Goal: Task Accomplishment & Management: Manage account settings

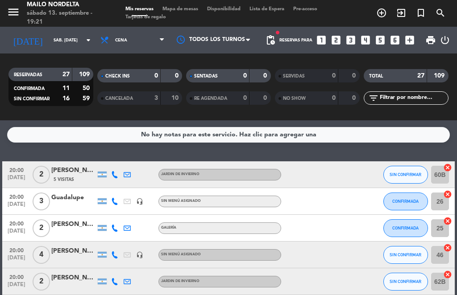
click at [189, 10] on span "Mapa de mesas" at bounding box center [180, 9] width 45 height 5
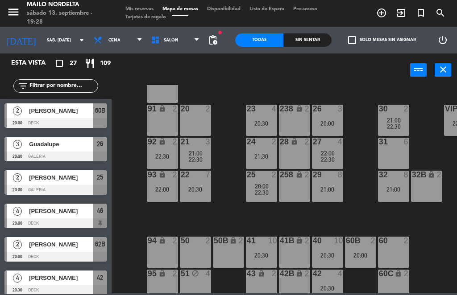
scroll to position [29, 36]
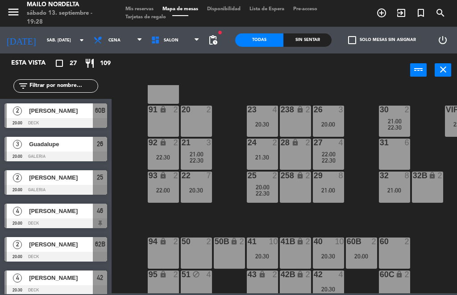
click at [402, 189] on div "21:00" at bounding box center [394, 190] width 31 height 6
click at [347, 225] on div "80 lock 2 90 lock 2 20 2 23 4 20:30 26 3 20:00 30 2 21:00 22:30 VIP lock 10 22:…" at bounding box center [286, 189] width 341 height 208
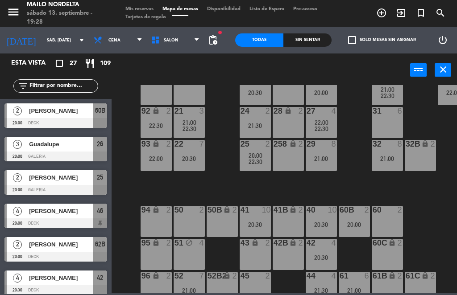
scroll to position [61, 40]
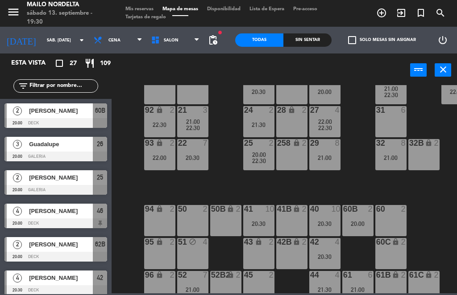
click at [71, 142] on span "Guadalupe" at bounding box center [61, 144] width 64 height 9
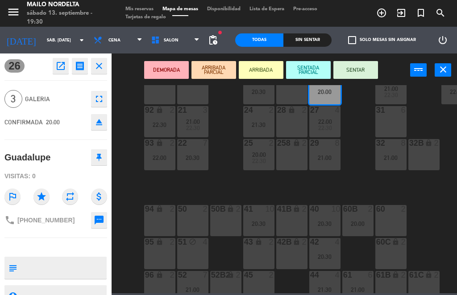
click at [61, 64] on icon "open_in_new" at bounding box center [60, 66] width 11 height 11
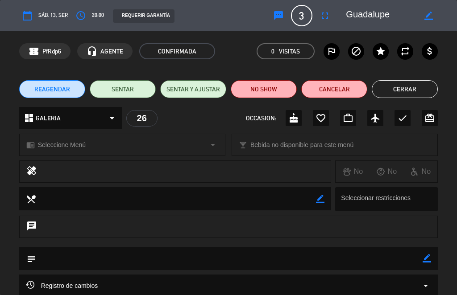
click at [343, 87] on button "Cancelar" at bounding box center [334, 89] width 66 height 18
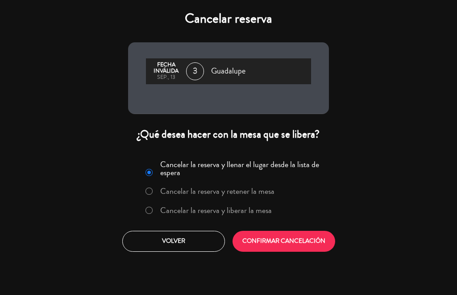
click at [196, 209] on label "Cancelar la reserva y liberar la mesa" at bounding box center [216, 211] width 112 height 8
click at [170, 242] on button "Volver" at bounding box center [173, 241] width 103 height 21
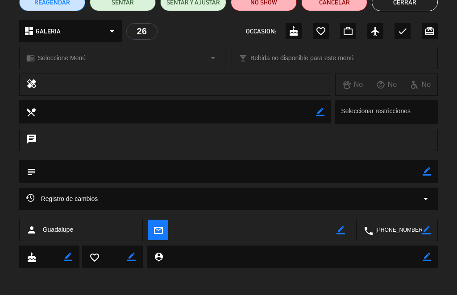
scroll to position [87, 0]
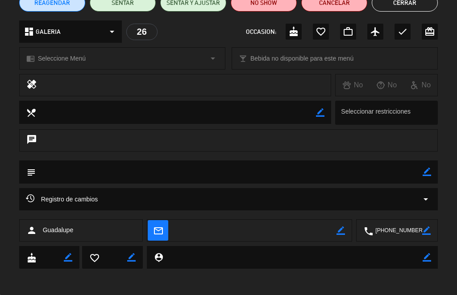
click at [341, 6] on button "Cancelar" at bounding box center [334, 3] width 66 height 18
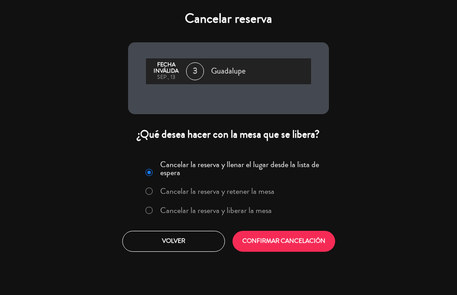
click at [224, 212] on label "Cancelar la reserva y liberar la mesa" at bounding box center [216, 211] width 112 height 8
click at [285, 237] on button "CONFIRMAR CANCELACIÓN" at bounding box center [284, 241] width 103 height 21
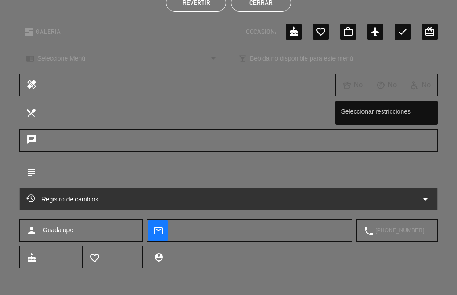
click at [268, 7] on button "Cerrar" at bounding box center [261, 3] width 60 height 18
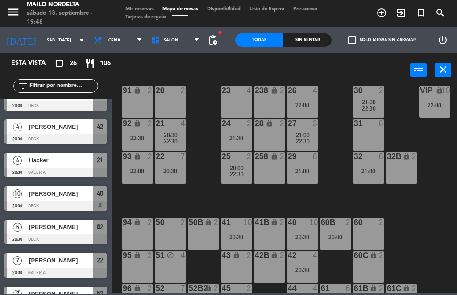
scroll to position [116, 0]
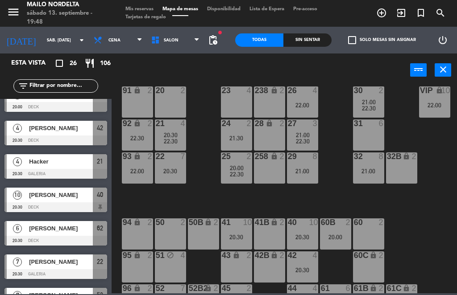
click at [57, 137] on div at bounding box center [55, 141] width 103 height 10
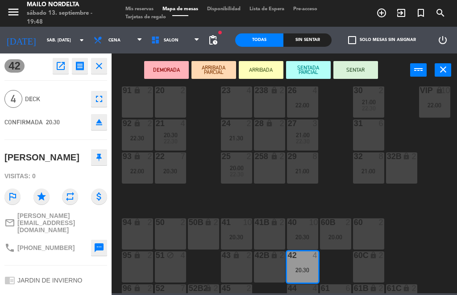
click at [362, 74] on button "SENTAR" at bounding box center [355, 70] width 45 height 18
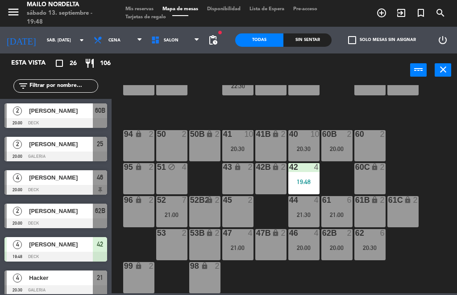
scroll to position [136, 61]
click at [389, 12] on span "add_circle_outline" at bounding box center [382, 12] width 20 height 15
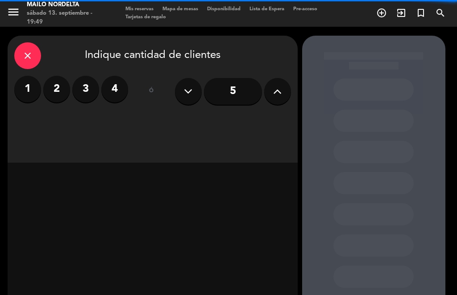
click at [58, 81] on label "2" at bounding box center [56, 89] width 27 height 27
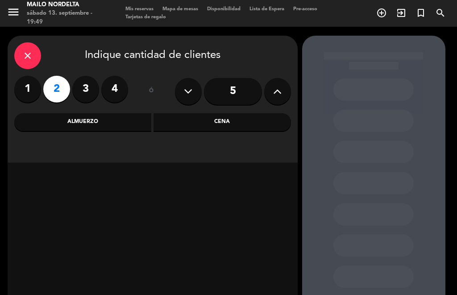
click at [245, 125] on div "Cena" at bounding box center [222, 122] width 137 height 18
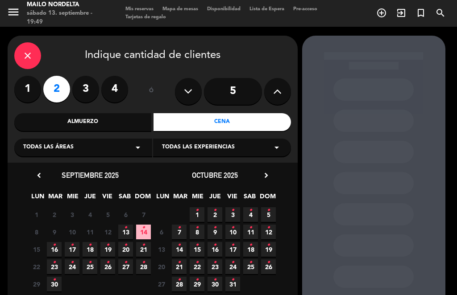
click at [127, 236] on span "13 •" at bounding box center [125, 232] width 15 height 15
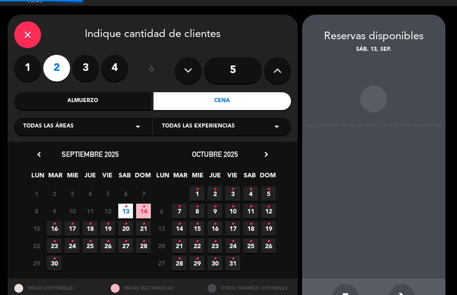
scroll to position [13, 0]
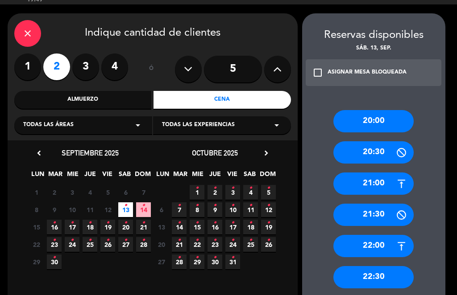
click at [401, 283] on div "20:00 20:30 21:00 21:30 22:00 22:30" at bounding box center [373, 194] width 143 height 205
click at [391, 204] on div "21:30" at bounding box center [373, 215] width 80 height 22
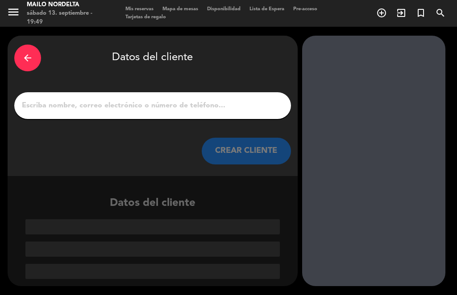
scroll to position [29, 0]
click at [55, 100] on input "1" at bounding box center [152, 106] width 263 height 12
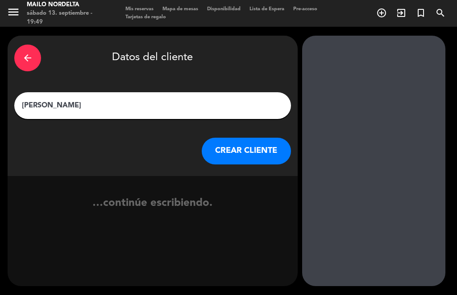
type input "[PERSON_NAME]"
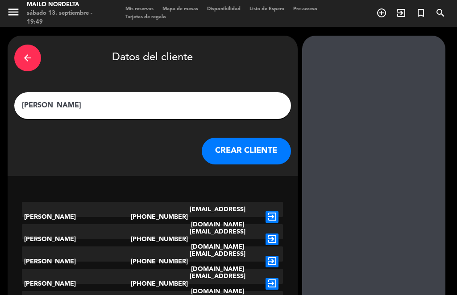
click at [260, 138] on button "CREAR CLIENTE" at bounding box center [246, 151] width 89 height 27
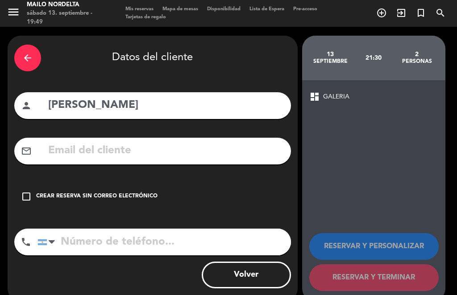
click at [28, 191] on icon "check_box_outline_blank" at bounding box center [26, 196] width 11 height 11
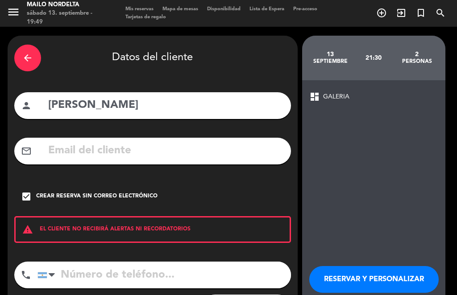
click at [135, 262] on input "tel" at bounding box center [164, 275] width 254 height 27
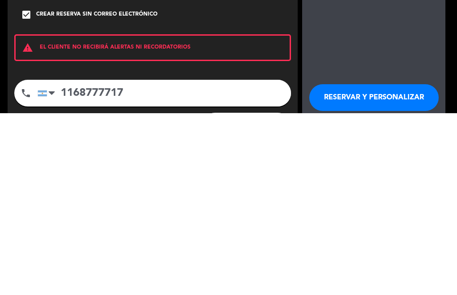
type input "1168777717"
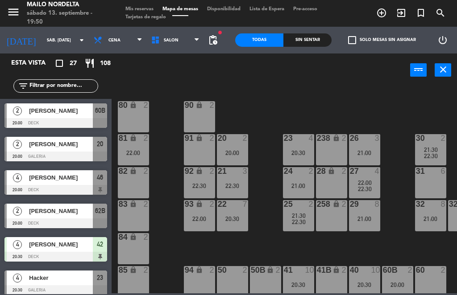
click at [279, 244] on div "80 lock 2 90 lock 2 20 2 20:00 23 4 20:30 26 3 21:00 30 2 21:30 22:30 VIP lock …" at bounding box center [286, 189] width 341 height 208
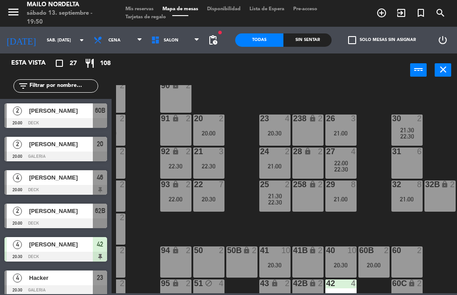
scroll to position [16, 20]
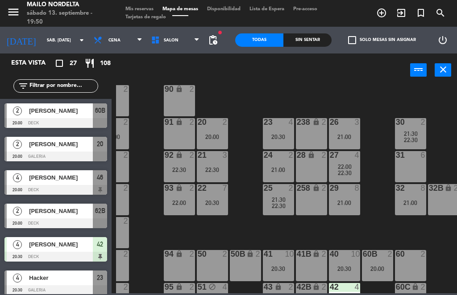
click at [216, 164] on div "21 3 22:30" at bounding box center [212, 166] width 31 height 31
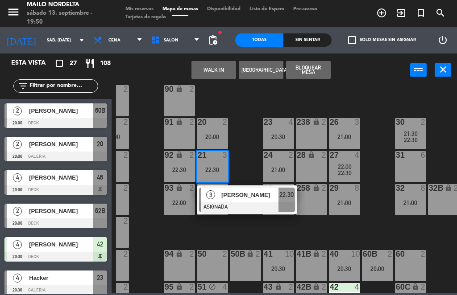
click at [176, 134] on div "91 lock 2" at bounding box center [179, 133] width 31 height 31
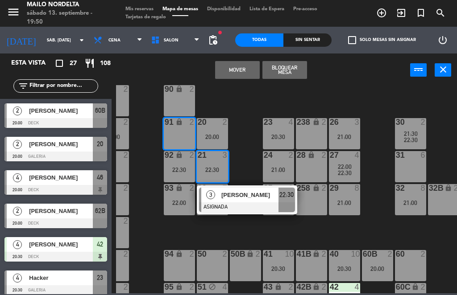
click at [233, 72] on button "Mover" at bounding box center [237, 70] width 45 height 18
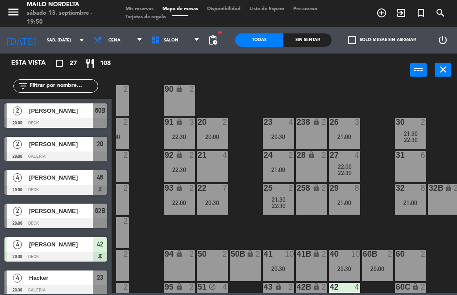
scroll to position [19, 35]
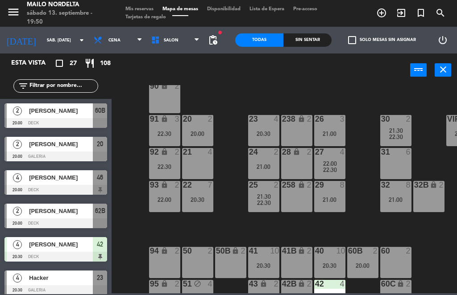
click at [267, 201] on span "22:30" at bounding box center [264, 203] width 14 height 7
click at [357, 192] on div "80 lock 2 90 lock 2 20 2 20:00 23 4 20:30 26 3 21:00 30 2 21:30 22:30 VIP lock …" at bounding box center [286, 189] width 341 height 208
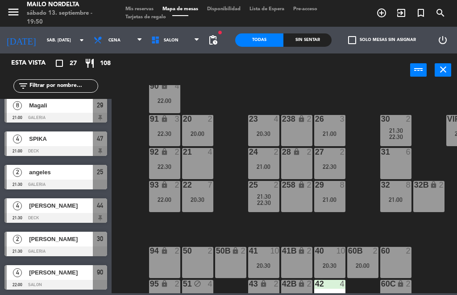
click at [333, 164] on div "22:30" at bounding box center [329, 167] width 31 height 6
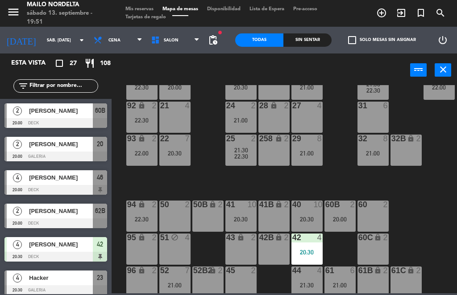
scroll to position [0, 0]
click at [49, 154] on div at bounding box center [55, 157] width 103 height 10
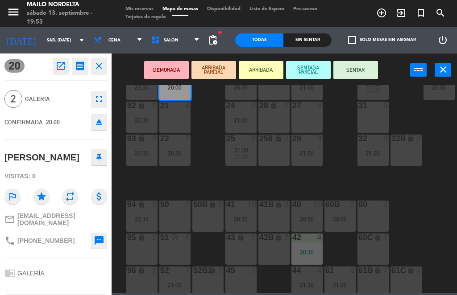
click at [362, 63] on button "SENTAR" at bounding box center [355, 70] width 45 height 18
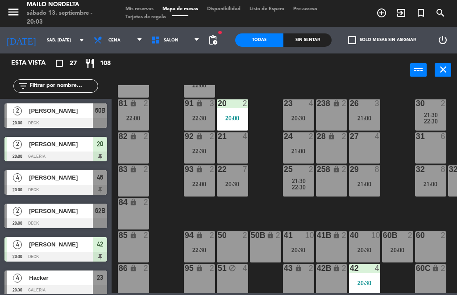
scroll to position [35, 62]
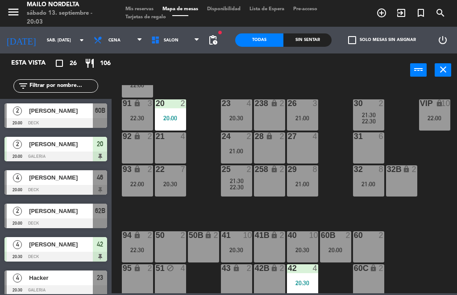
click at [52, 183] on div "[PERSON_NAME]" at bounding box center [60, 178] width 65 height 15
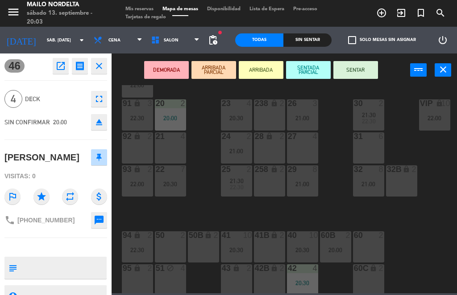
click at [365, 77] on button "SENTAR" at bounding box center [355, 70] width 45 height 18
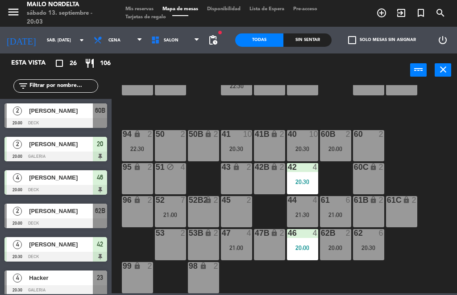
scroll to position [136, 62]
click at [169, 208] on div "52 7 21:00" at bounding box center [170, 211] width 31 height 31
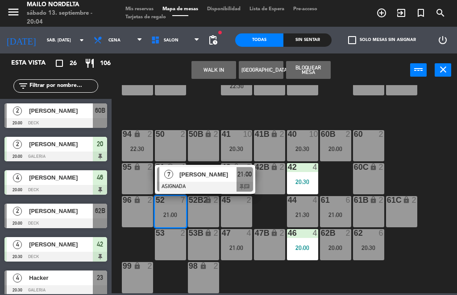
click at [224, 179] on span "[PERSON_NAME]" at bounding box center [207, 174] width 57 height 9
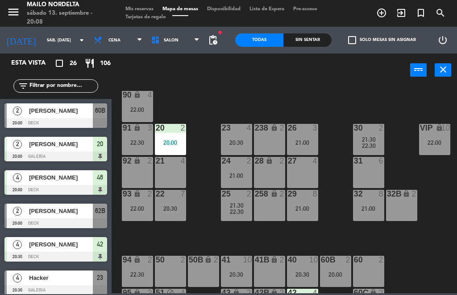
scroll to position [10, 62]
click at [208, 38] on span "pending_actions" at bounding box center [213, 40] width 11 height 11
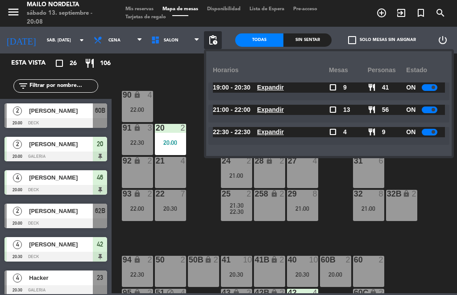
click at [268, 106] on u "Expandir" at bounding box center [270, 109] width 27 height 7
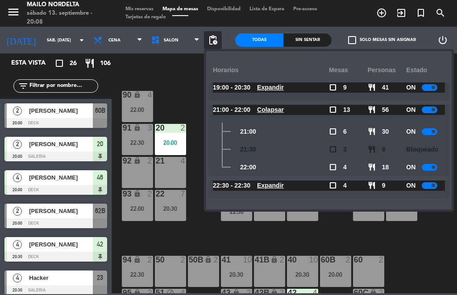
click at [272, 87] on u "Expandir" at bounding box center [270, 87] width 27 height 7
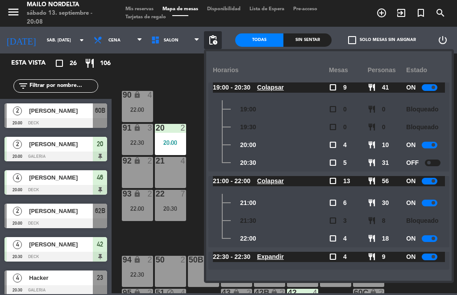
click at [180, 234] on div "80 lock 2 90 lock 4 22:00 20 2 20:00 23 4 20:30 26 3 21:00 30 2 21:30 22:30 VIP…" at bounding box center [286, 189] width 341 height 208
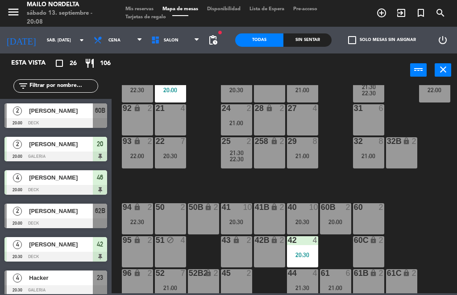
scroll to position [63, 62]
click at [156, 112] on div "21" at bounding box center [156, 108] width 0 height 8
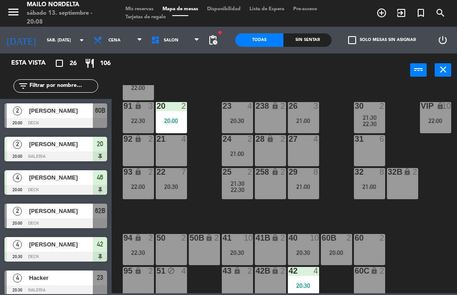
scroll to position [30, 61]
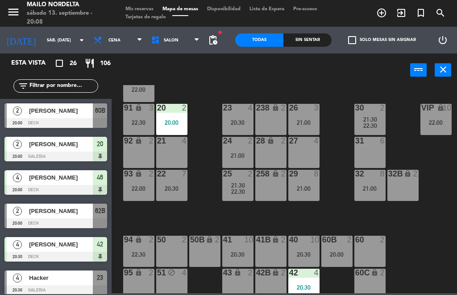
click at [166, 152] on div "21 4" at bounding box center [171, 152] width 31 height 31
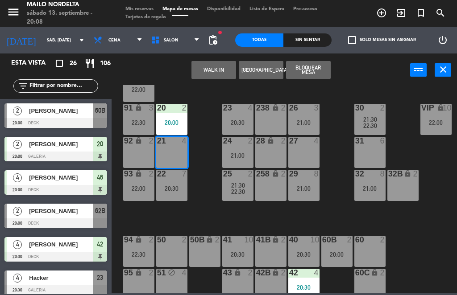
click at [263, 68] on button "[GEOGRAPHIC_DATA]" at bounding box center [261, 70] width 45 height 18
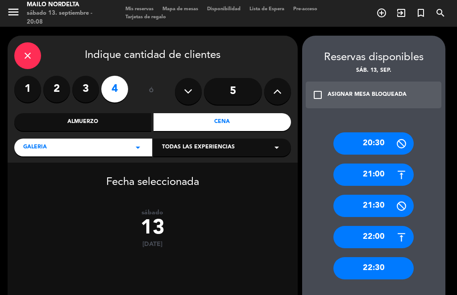
click at [385, 133] on div "20:30" at bounding box center [373, 144] width 80 height 22
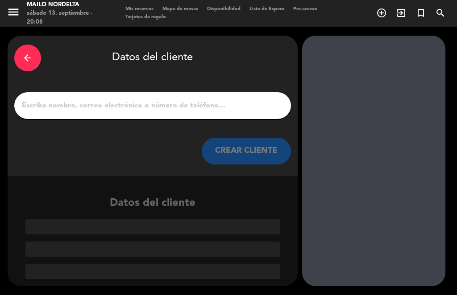
scroll to position [29, 0]
click at [93, 100] on input "1" at bounding box center [152, 106] width 263 height 12
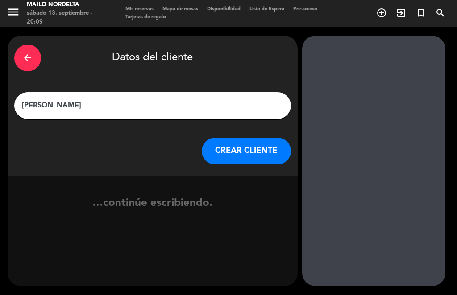
type input "[PERSON_NAME]"
click at [252, 138] on button "CREAR CLIENTE" at bounding box center [246, 151] width 89 height 27
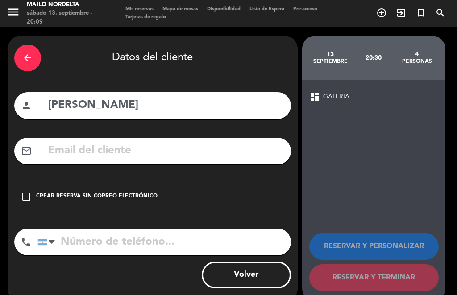
click at [26, 191] on icon "check_box_outline_blank" at bounding box center [26, 196] width 11 height 11
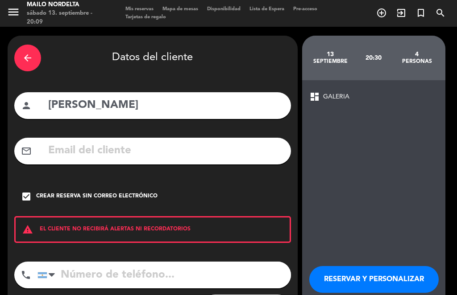
click at [101, 262] on input "tel" at bounding box center [164, 275] width 254 height 27
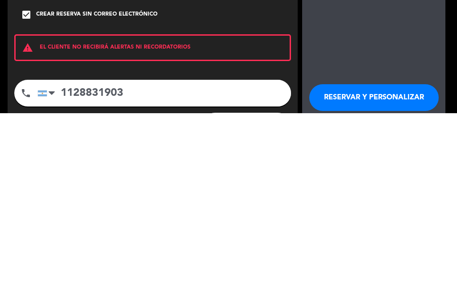
type input "1128831903"
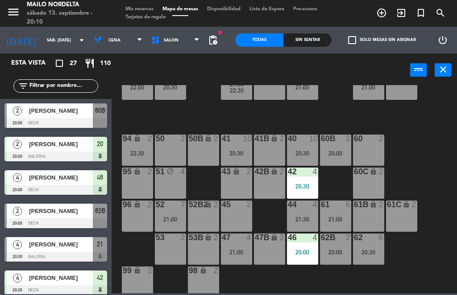
click at [74, 111] on span "[PERSON_NAME]" at bounding box center [61, 110] width 64 height 9
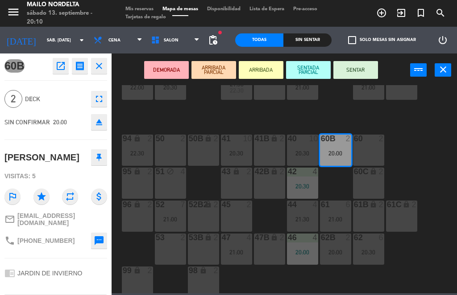
click at [370, 67] on button "SENTAR" at bounding box center [355, 70] width 45 height 18
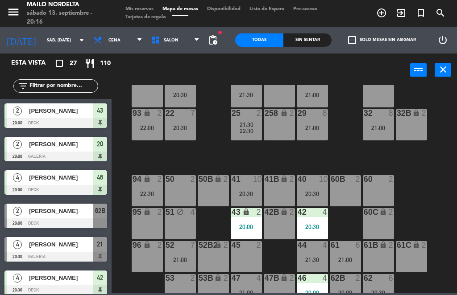
scroll to position [97, 54]
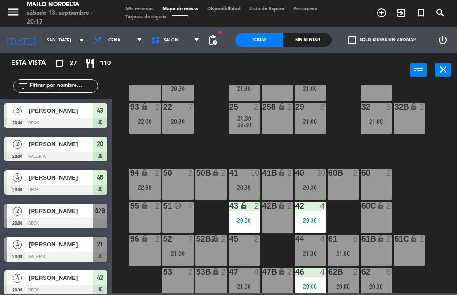
click at [172, 251] on div "21:00" at bounding box center [177, 254] width 31 height 6
click at [414, 190] on div "80 lock 2 90 lock 4 22:00 20 2 20:00 23 4 26 4 20:30 30 2 21:00 22:30 VIP lock …" at bounding box center [286, 189] width 341 height 208
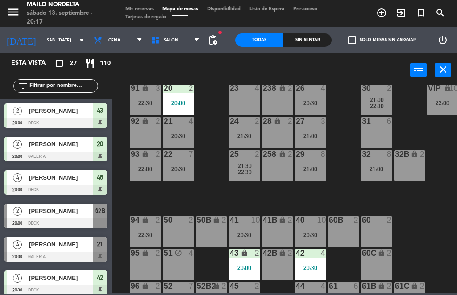
scroll to position [50, 54]
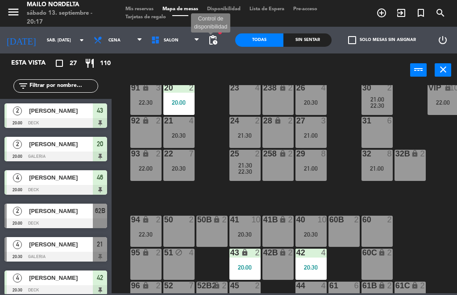
click at [218, 41] on span "pending_actions" at bounding box center [213, 40] width 11 height 11
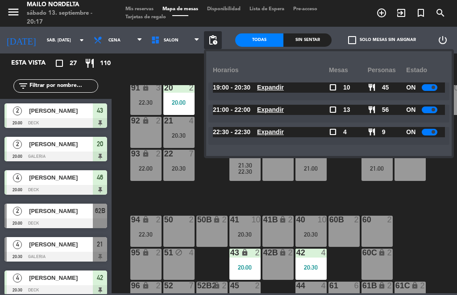
click at [279, 110] on u "Expandir" at bounding box center [270, 109] width 27 height 7
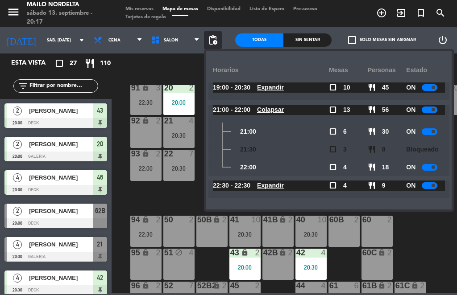
click at [420, 230] on div "80 lock 2 90 lock 4 22:00 20 2 20:00 23 4 26 4 20:30 30 2 21:00 22:30 VIP lock …" at bounding box center [286, 189] width 341 height 208
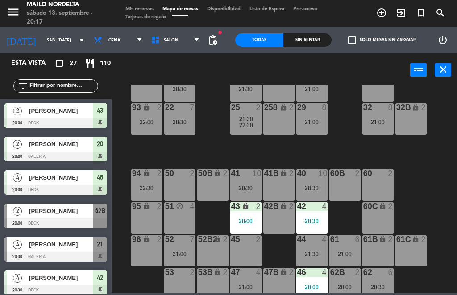
scroll to position [112, 55]
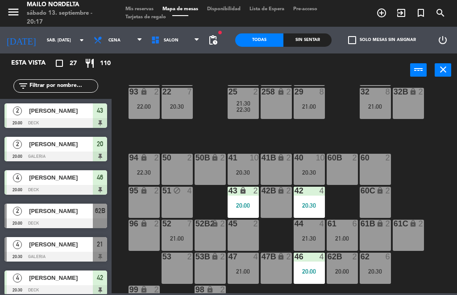
click at [141, 200] on div "95 lock 2" at bounding box center [144, 202] width 31 height 31
click at [430, 164] on div "80 lock 2 90 lock 4 22:00 20 2 20:00 23 4 26 4 20:30 30 2 21:00 22:30 VIP lock …" at bounding box center [286, 189] width 341 height 208
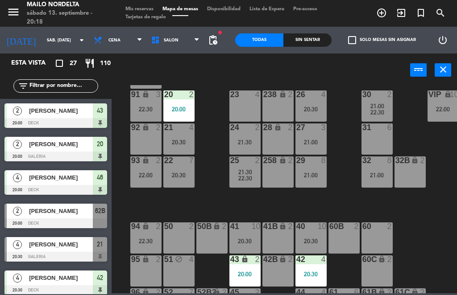
scroll to position [0, 0]
click at [380, 270] on div "60C lock 2" at bounding box center [377, 271] width 31 height 31
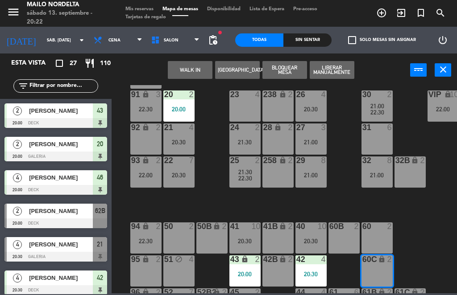
click at [286, 67] on button "Bloquear Mesa" at bounding box center [284, 70] width 45 height 18
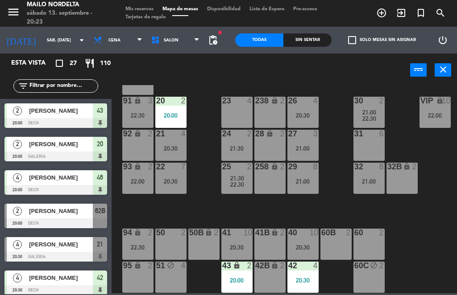
scroll to position [38, 61]
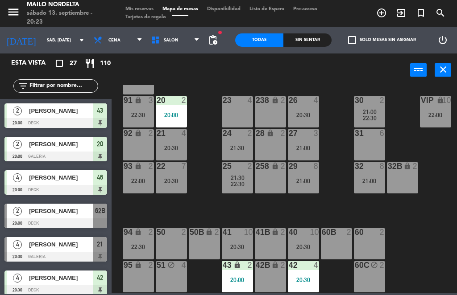
click at [240, 138] on div "24 2" at bounding box center [237, 133] width 31 height 9
click at [426, 234] on div "80 lock 2 90 lock 4 22:00 20 2 20:00 23 4 26 4 20:30 30 2 21:00 22:30 VIP lock …" at bounding box center [286, 189] width 341 height 208
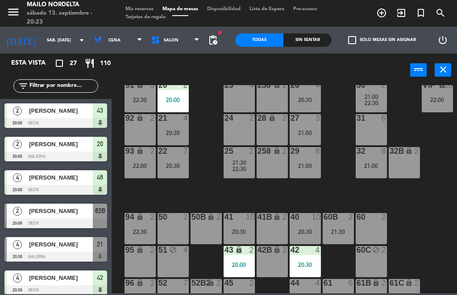
scroll to position [0, 0]
click at [429, 245] on div "80 lock 2 90 lock 4 22:00 20 2 20:00 23 4 26 4 20:30 30 2 21:00 22:30 VIP lock …" at bounding box center [286, 189] width 341 height 208
click at [236, 123] on div "24 2" at bounding box center [239, 118] width 31 height 9
click at [420, 221] on div "80 lock 2 90 lock 4 22:00 20 2 20:00 23 4 26 4 20:30 30 2 21:00 22:30 VIP lock …" at bounding box center [286, 189] width 341 height 208
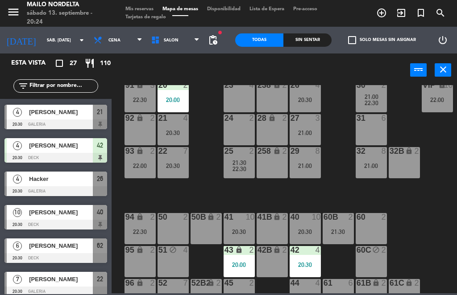
scroll to position [118, 0]
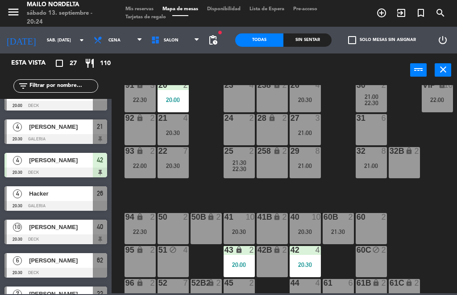
click at [83, 198] on span "Hacker" at bounding box center [61, 193] width 64 height 9
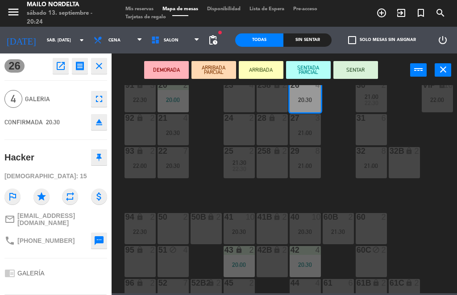
click at [361, 70] on button "SENTAR" at bounding box center [355, 70] width 45 height 18
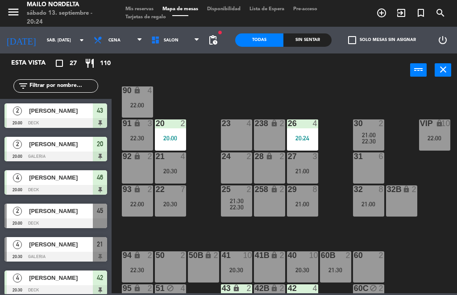
scroll to position [14, 62]
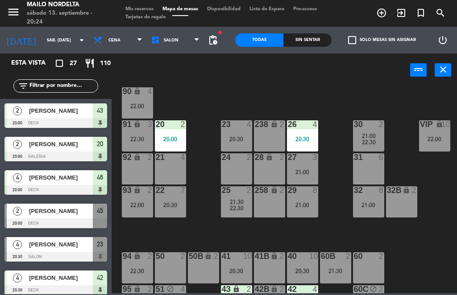
click at [324, 89] on div "80 lock 2 90 lock 4 22:00 20 2 20:00 23 4 20:30 26 4 20:30 30 2 21:00 22:30 VIP…" at bounding box center [286, 189] width 341 height 208
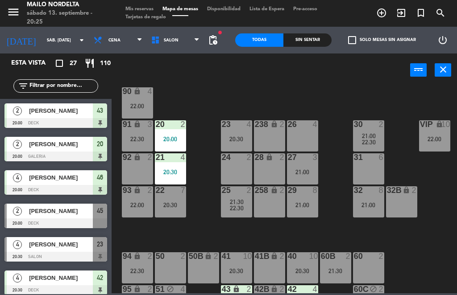
scroll to position [0, 0]
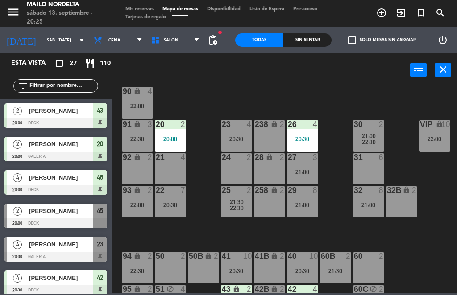
click at [313, 105] on div "80 lock 2 90 lock 4 22:00 20 2 20:00 23 4 20:30 26 4 20:30 30 2 21:00 22:30 VIP…" at bounding box center [286, 189] width 341 height 208
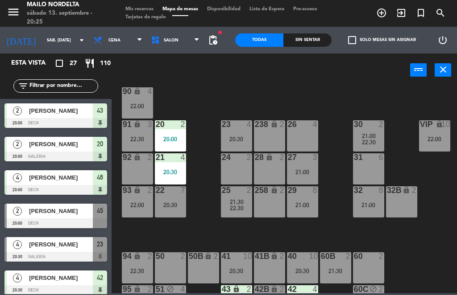
click at [301, 129] on div "26 4" at bounding box center [302, 136] width 31 height 31
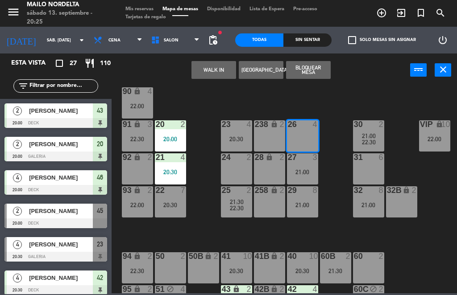
click at [313, 73] on button "Bloquear Mesa" at bounding box center [308, 70] width 45 height 18
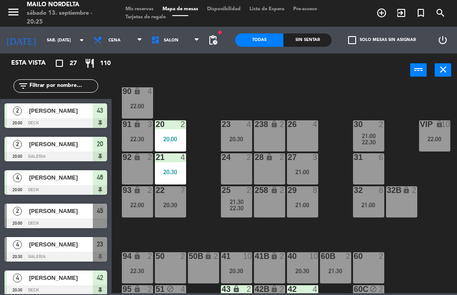
click at [374, 90] on div "80 lock 2 90 lock 4 22:00 20 2 20:00 23 4 20:30 26 4 30 2 21:00 22:30 VIP lock …" at bounding box center [286, 189] width 341 height 208
click at [304, 139] on div "26 4" at bounding box center [302, 136] width 31 height 31
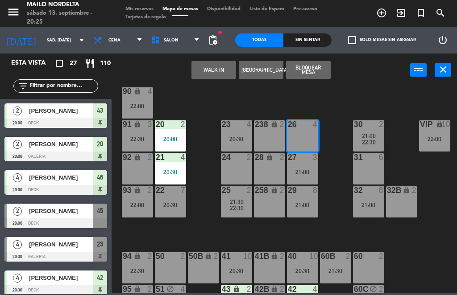
click at [319, 73] on button "Bloquear Mesa" at bounding box center [308, 70] width 45 height 18
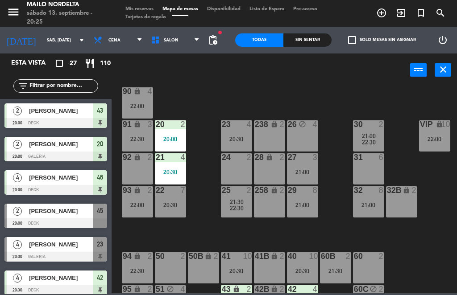
click at [372, 137] on span "21:00" at bounding box center [369, 136] width 14 height 7
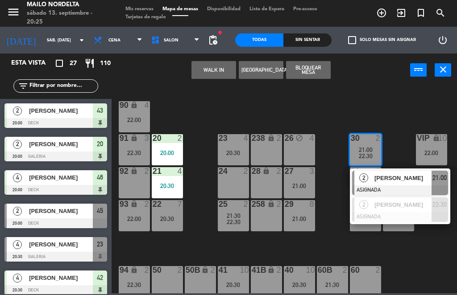
scroll to position [0, 66]
click at [433, 207] on span "22:30" at bounding box center [439, 205] width 14 height 11
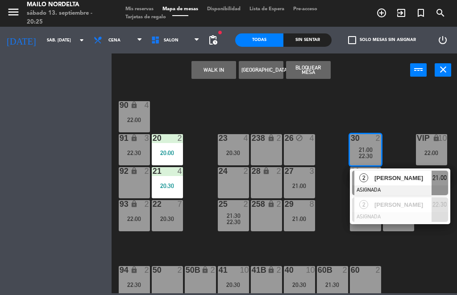
scroll to position [0, 62]
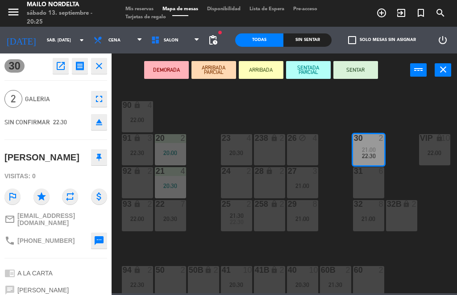
click at [141, 181] on div "92 lock 2" at bounding box center [137, 182] width 31 height 31
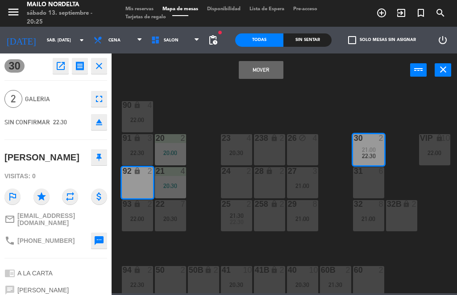
click at [262, 74] on button "Mover" at bounding box center [261, 70] width 45 height 18
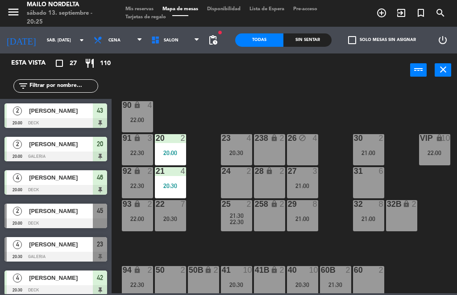
scroll to position [253, 0]
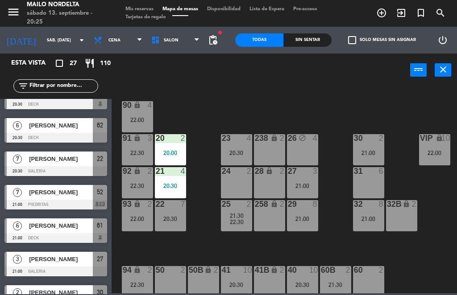
click at [363, 90] on div "80 lock 2 90 lock 4 22:00 20 2 20:00 23 4 20:30 26 block 4 30 2 21:00 VIP lock …" at bounding box center [286, 189] width 341 height 208
click at [368, 146] on div "30 2 21:00" at bounding box center [368, 149] width 31 height 31
click at [428, 262] on div "80 lock 2 90 lock 4 22:00 20 2 20:00 23 4 20:30 26 block 4 30 2 21:00 VIP lock …" at bounding box center [286, 189] width 341 height 208
click at [304, 188] on span "22:30" at bounding box center [303, 189] width 14 height 7
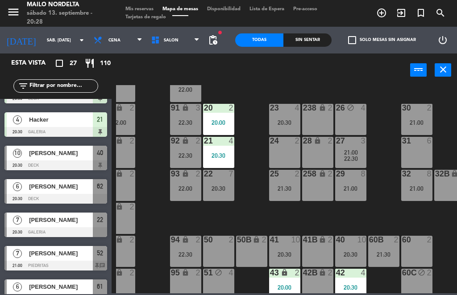
scroll to position [195, 0]
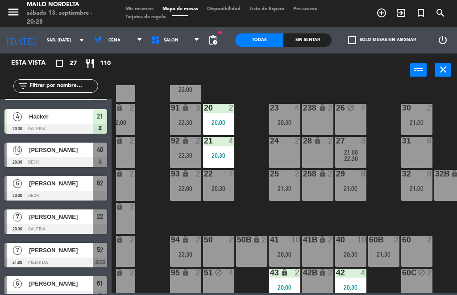
click at [78, 153] on span "[PERSON_NAME]" at bounding box center [61, 150] width 64 height 9
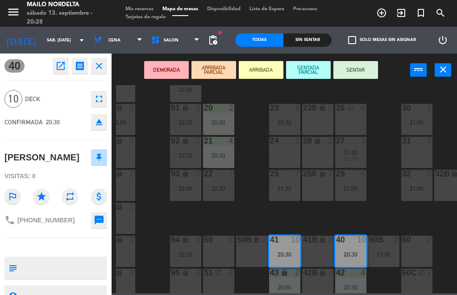
click at [361, 68] on button "SENTAR" at bounding box center [355, 70] width 45 height 18
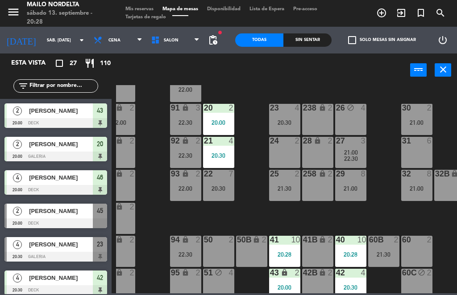
scroll to position [0, 0]
click at [215, 42] on span "pending_actions" at bounding box center [213, 40] width 11 height 11
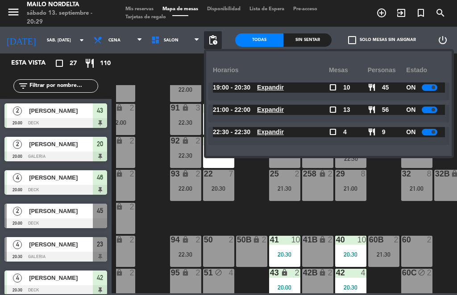
click at [271, 108] on u "Expandir" at bounding box center [270, 109] width 27 height 7
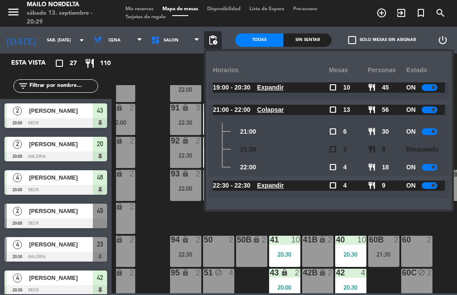
click at [436, 225] on div "80 lock 2 90 lock 4 22:00 20 2 20:00 23 4 20:30 26 block 4 30 2 21:00 VIP lock …" at bounding box center [286, 189] width 341 height 208
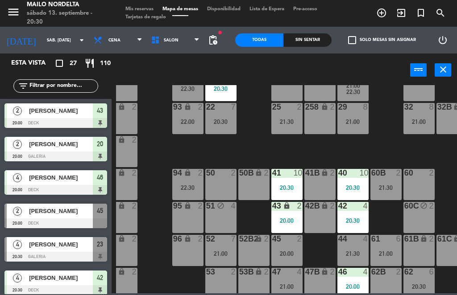
scroll to position [131, 9]
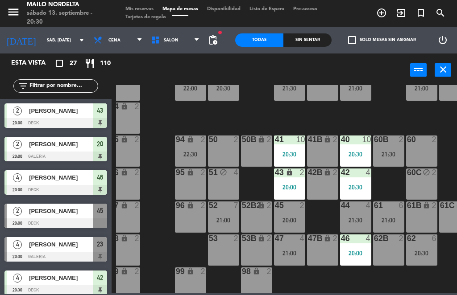
click at [218, 254] on div "53 2" at bounding box center [223, 250] width 31 height 31
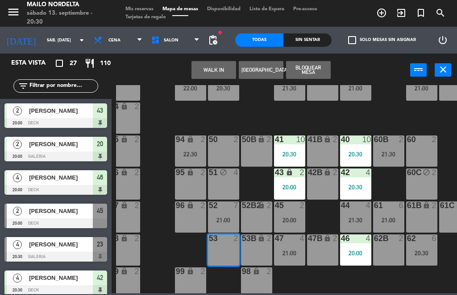
click at [268, 74] on button "[GEOGRAPHIC_DATA]" at bounding box center [261, 70] width 45 height 18
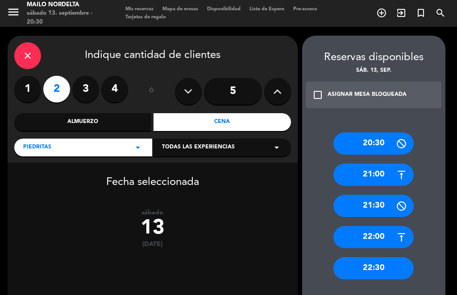
click at [399, 201] on icon at bounding box center [401, 206] width 11 height 11
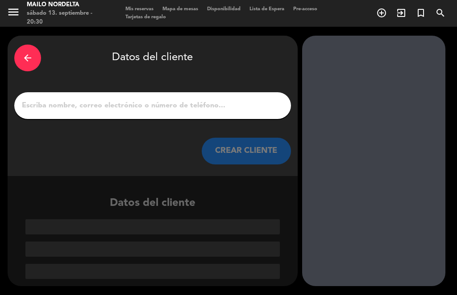
click at [61, 100] on input "1" at bounding box center [152, 106] width 263 height 12
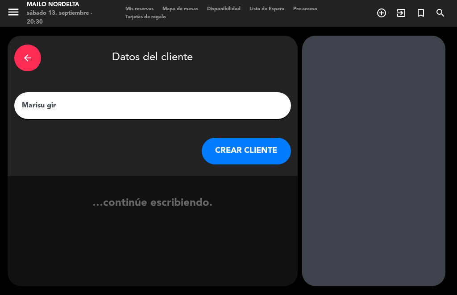
type input "Marisu giro"
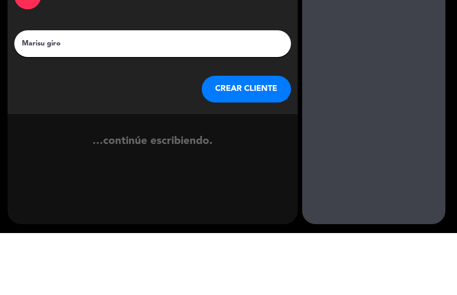
click at [262, 138] on button "CREAR CLIENTE" at bounding box center [246, 151] width 89 height 27
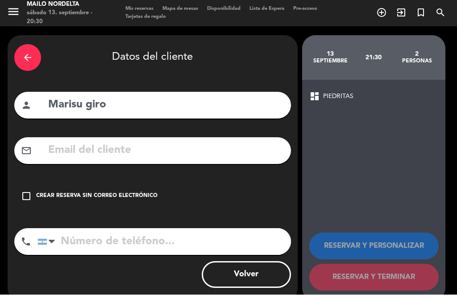
click at [143, 229] on input "tel" at bounding box center [164, 242] width 254 height 27
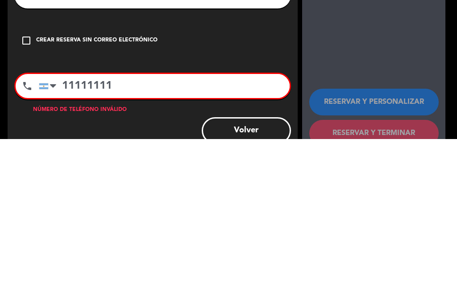
scroll to position [4, 0]
click at [21, 183] on div "check_box_outline_blank Crear reserva sin correo electrónico" at bounding box center [152, 196] width 277 height 27
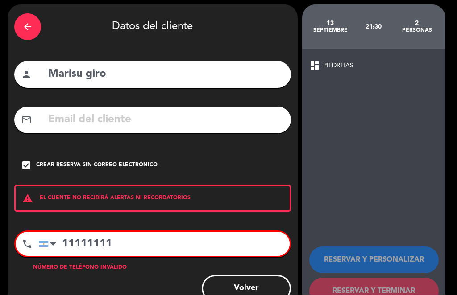
scroll to position [30, 0]
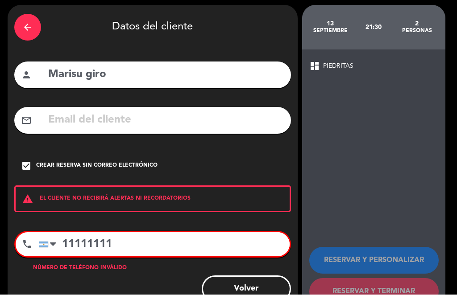
click at [170, 237] on input "11111111" at bounding box center [164, 245] width 251 height 24
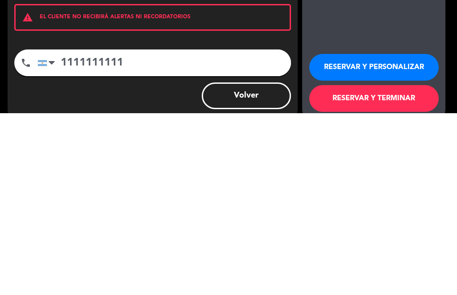
type input "1111111111"
click at [396, 267] on button "RESERVAR Y TERMINAR" at bounding box center [373, 280] width 129 height 27
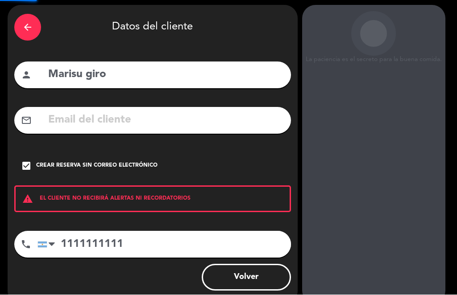
scroll to position [19, 0]
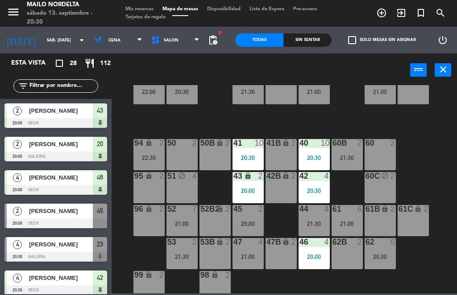
scroll to position [131, 50]
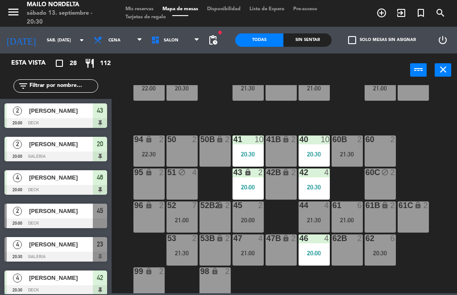
click at [216, 254] on div "53B lock 2" at bounding box center [215, 250] width 31 height 31
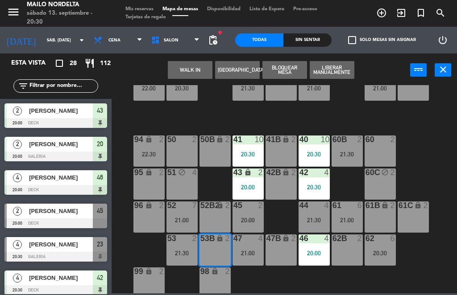
click at [240, 72] on button "[GEOGRAPHIC_DATA]" at bounding box center [237, 70] width 45 height 18
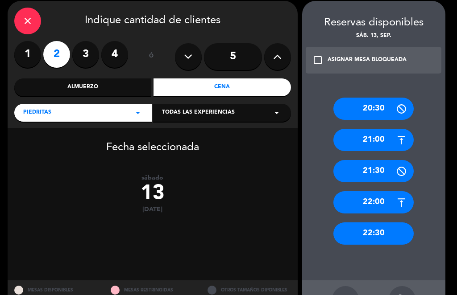
scroll to position [35, 0]
click at [384, 170] on div "21:30" at bounding box center [373, 171] width 80 height 22
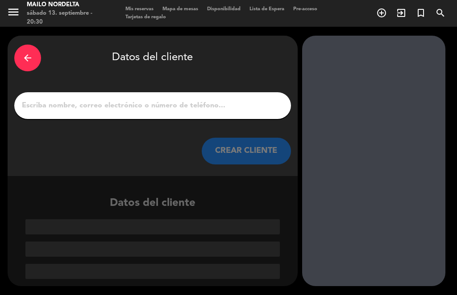
scroll to position [0, 0]
click at [176, 101] on input "1" at bounding box center [152, 106] width 263 height 12
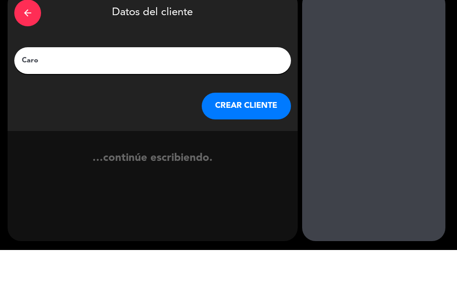
type input "[PERSON_NAME]"
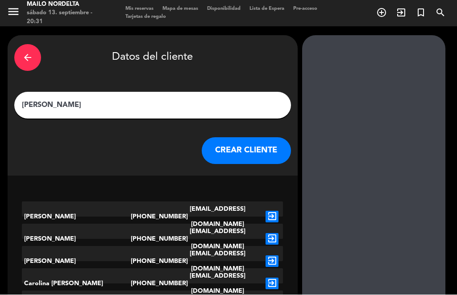
click at [260, 150] on button "CREAR CLIENTE" at bounding box center [246, 151] width 89 height 27
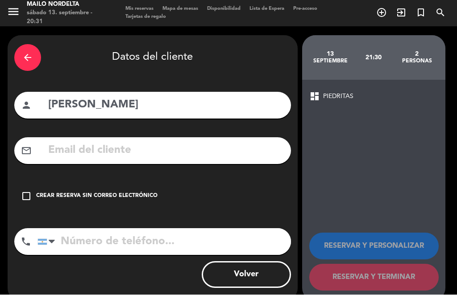
click at [45, 201] on div "check_box_outline_blank Crear reserva sin correo electrónico" at bounding box center [152, 196] width 277 height 27
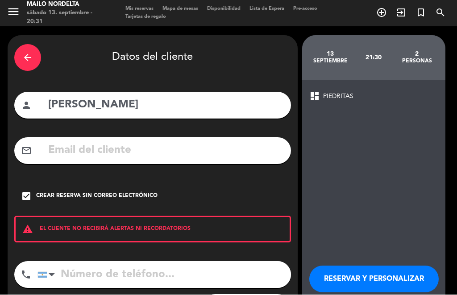
click at [112, 272] on input "tel" at bounding box center [164, 275] width 254 height 27
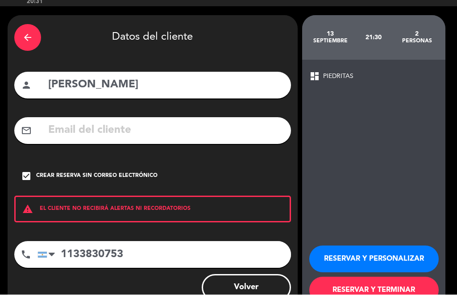
scroll to position [19, 0]
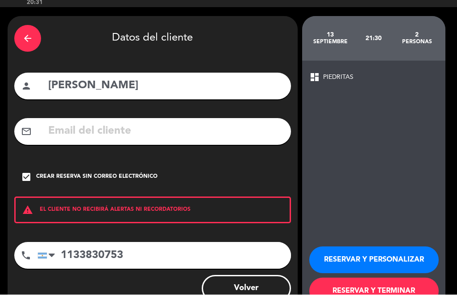
type input "1133830753"
click at [401, 283] on button "RESERVAR Y TERMINAR" at bounding box center [373, 292] width 129 height 27
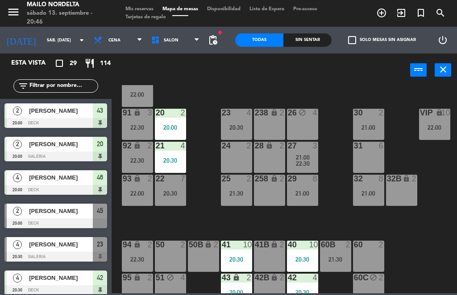
scroll to position [26, 62]
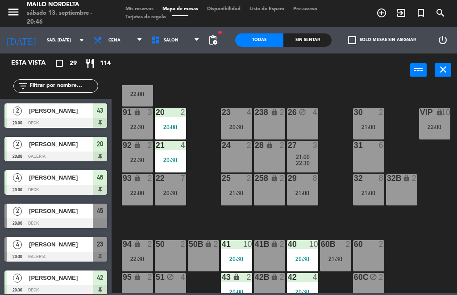
click at [88, 242] on span "[PERSON_NAME]" at bounding box center [61, 244] width 64 height 9
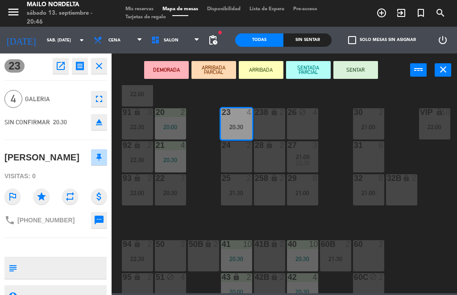
click at [361, 70] on button "SENTAR" at bounding box center [355, 70] width 45 height 18
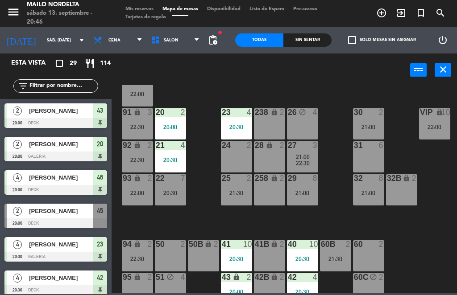
click at [370, 119] on div "30 2 21:00" at bounding box center [368, 123] width 31 height 31
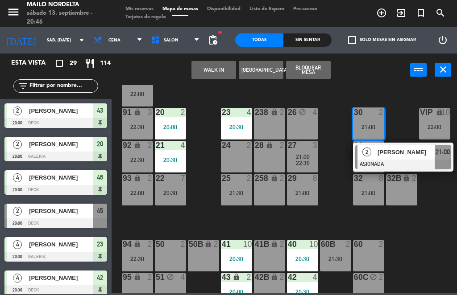
click at [75, 217] on div "[PERSON_NAME]" at bounding box center [60, 211] width 65 height 15
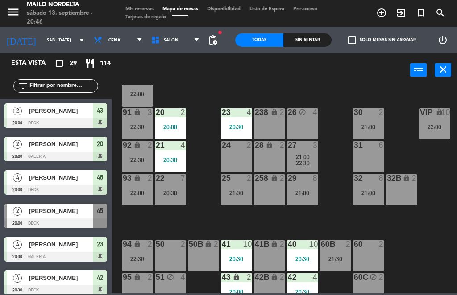
click at [64, 217] on div "[PERSON_NAME]" at bounding box center [60, 211] width 65 height 15
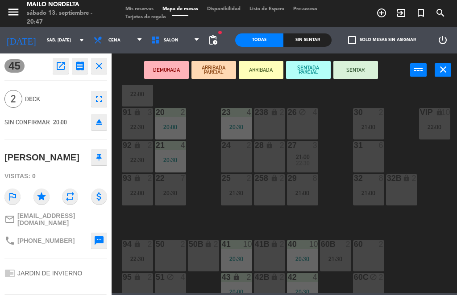
click at [56, 63] on icon "open_in_new" at bounding box center [60, 66] width 11 height 11
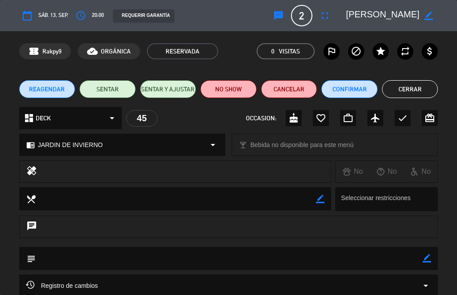
click at [231, 92] on button "NO SHOW" at bounding box center [228, 89] width 56 height 18
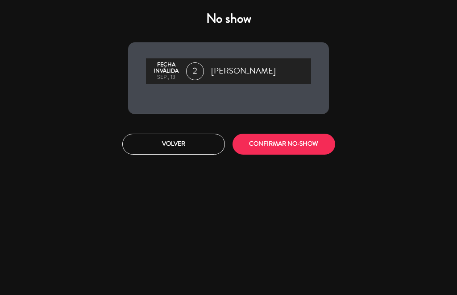
click at [280, 146] on button "CONFIRMAR NO-SHOW" at bounding box center [284, 144] width 103 height 21
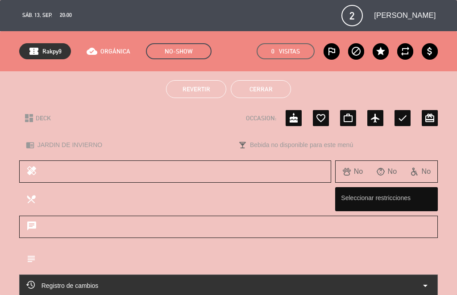
click at [258, 91] on button "Cerrar" at bounding box center [261, 89] width 60 height 18
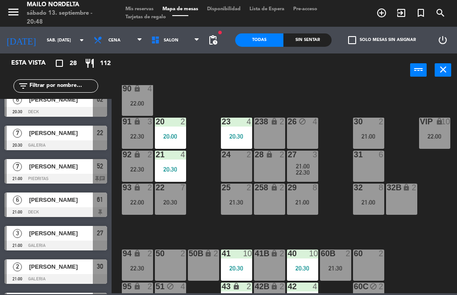
scroll to position [17, 62]
click at [167, 195] on div "22 7 20:30" at bounding box center [170, 199] width 31 height 31
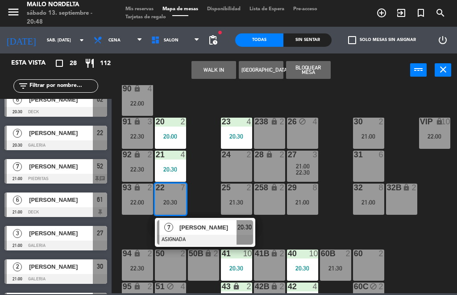
click at [181, 239] on div at bounding box center [205, 240] width 96 height 10
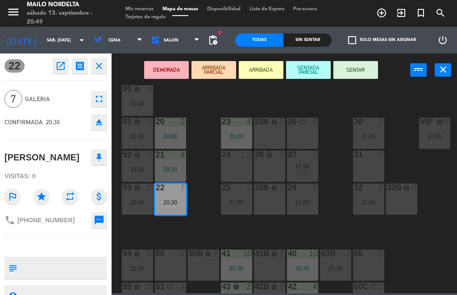
click at [365, 69] on button "SENTAR" at bounding box center [355, 70] width 45 height 18
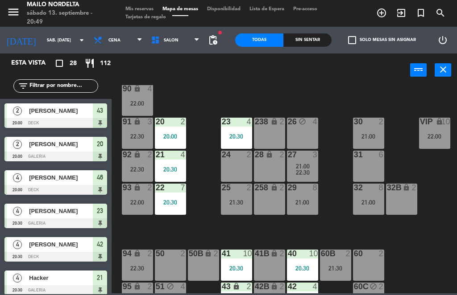
scroll to position [0, 0]
click at [301, 164] on span "21:00" at bounding box center [303, 166] width 14 height 7
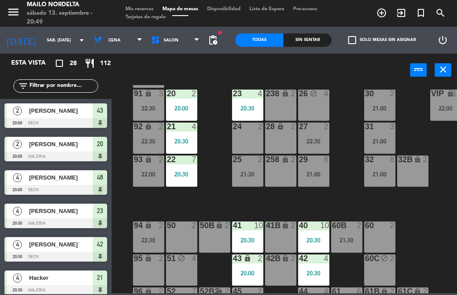
scroll to position [206, 0]
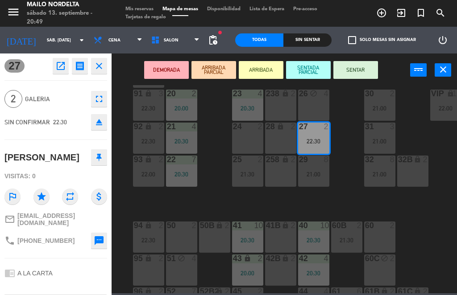
click at [143, 267] on div "95 lock 2" at bounding box center [148, 270] width 31 height 31
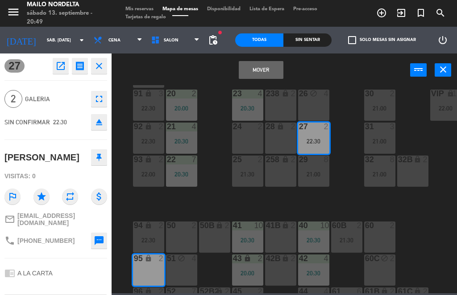
click at [275, 72] on button "Mover" at bounding box center [261, 70] width 45 height 18
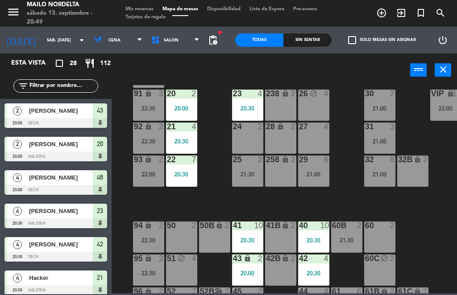
scroll to position [0, 0]
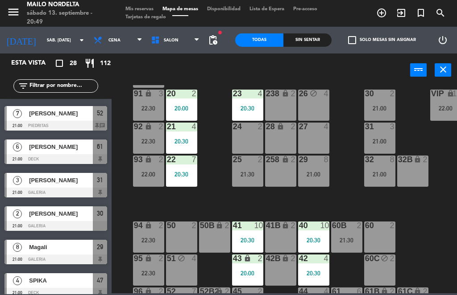
click at [320, 142] on div "27 4" at bounding box center [313, 138] width 31 height 31
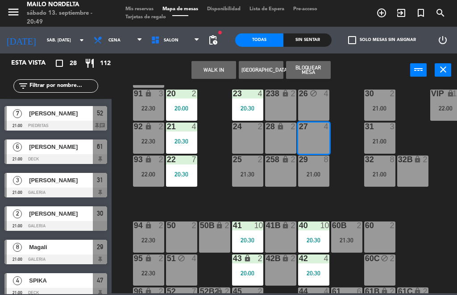
click at [320, 70] on button "Bloquear Mesa" at bounding box center [308, 70] width 45 height 18
click at [314, 70] on button "Bloquear Mesa" at bounding box center [308, 70] width 45 height 18
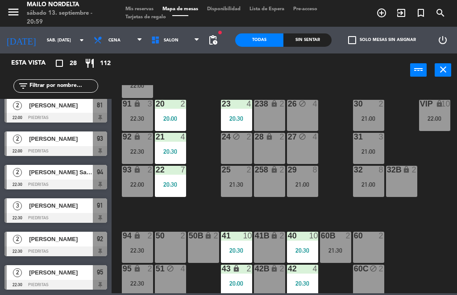
scroll to position [742, 0]
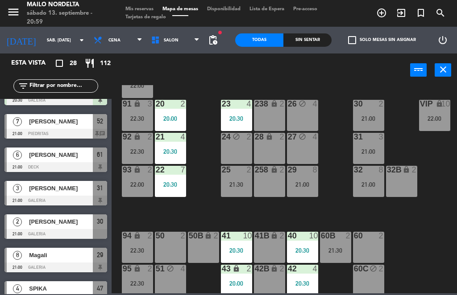
click at [218, 37] on span "pending_actions" at bounding box center [213, 40] width 11 height 11
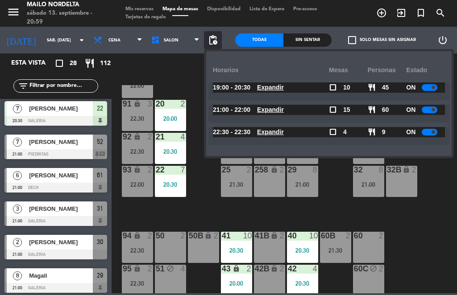
click at [275, 91] on span "Expandir" at bounding box center [270, 88] width 27 height 10
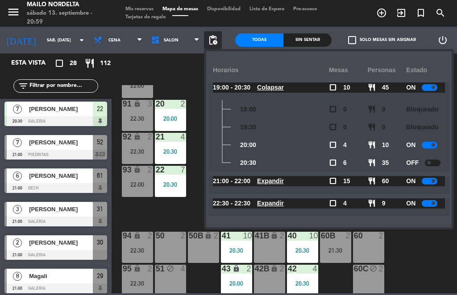
click at [271, 180] on u "Expandir" at bounding box center [270, 181] width 27 height 7
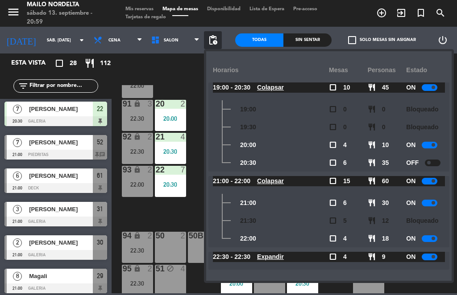
click at [89, 178] on span "[PERSON_NAME]" at bounding box center [61, 175] width 64 height 9
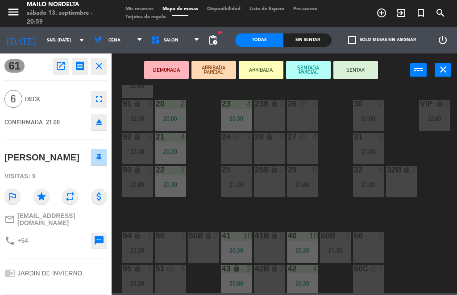
click at [364, 71] on button "SENTAR" at bounding box center [355, 70] width 45 height 18
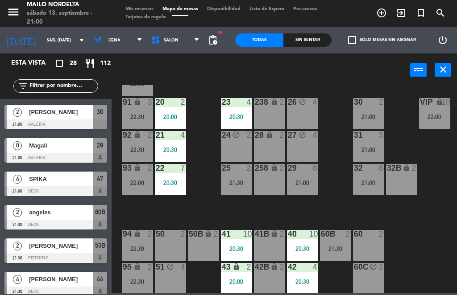
scroll to position [401, 0]
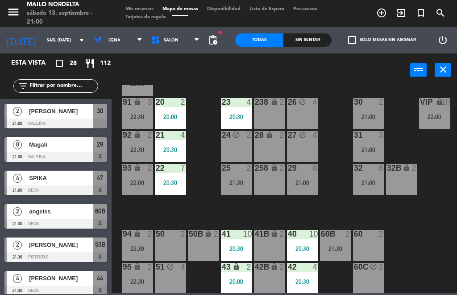
click at [72, 180] on span "SPIKA" at bounding box center [61, 178] width 64 height 9
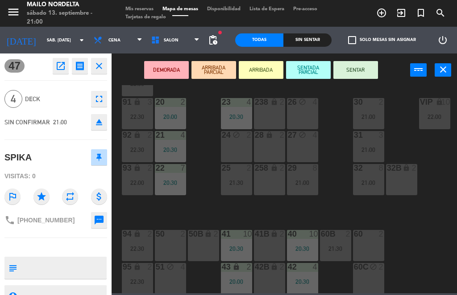
click at [351, 75] on button "SENTAR" at bounding box center [355, 70] width 45 height 18
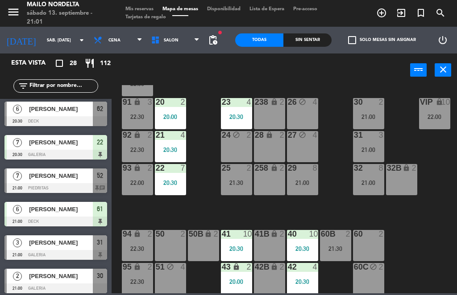
scroll to position [237, 0]
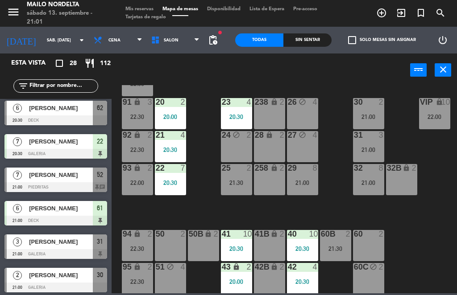
click at [66, 114] on div "[PERSON_NAME]" at bounding box center [60, 108] width 65 height 15
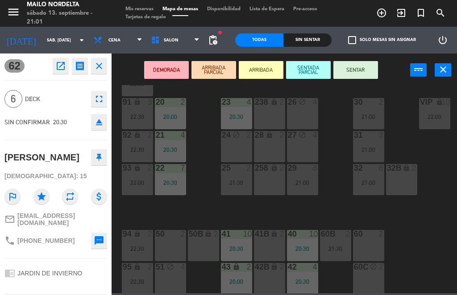
scroll to position [0, 0]
click at [103, 56] on div "62 open_in_new receipt 8:30 PM sáb., [DATE] 6 personas [PERSON_NAME] Mesa 62 EX…" at bounding box center [56, 175] width 112 height 242
click at [100, 69] on icon "close" at bounding box center [99, 66] width 11 height 11
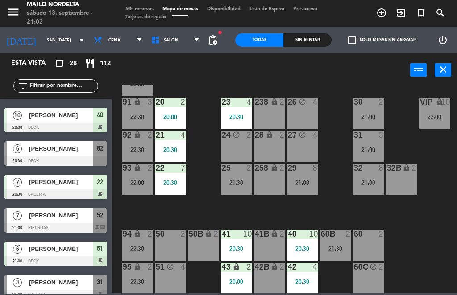
scroll to position [197, 0]
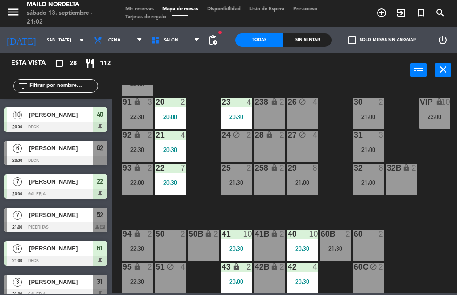
click at [88, 227] on div at bounding box center [55, 228] width 103 height 10
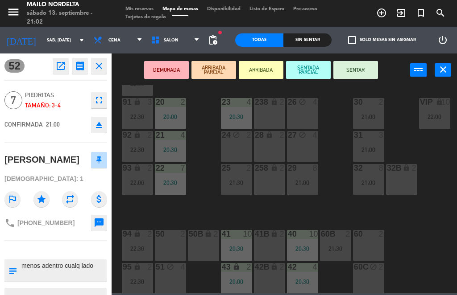
scroll to position [0, 0]
click at [367, 61] on button "SENTAR" at bounding box center [355, 70] width 45 height 18
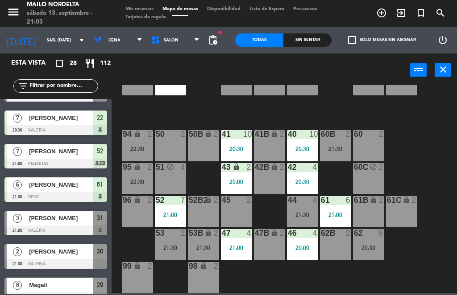
scroll to position [260, 0]
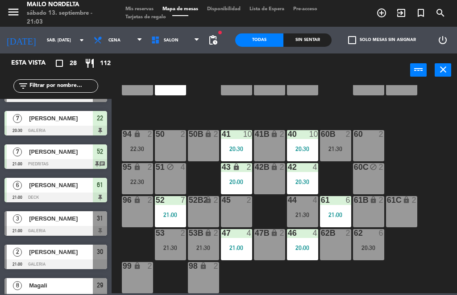
click at [82, 190] on div "[PERSON_NAME]" at bounding box center [60, 185] width 65 height 15
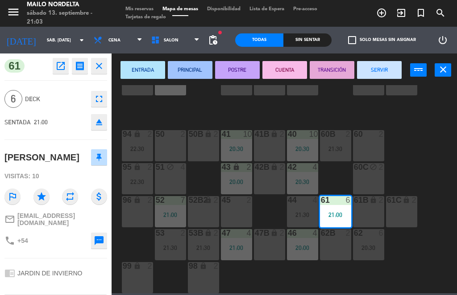
click at [102, 64] on icon "close" at bounding box center [99, 66] width 11 height 11
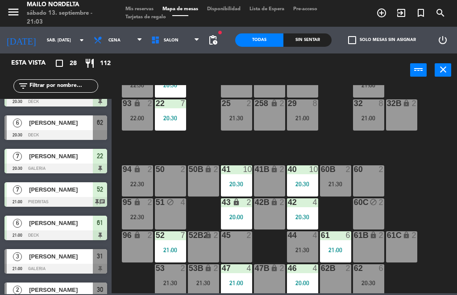
scroll to position [223, 0]
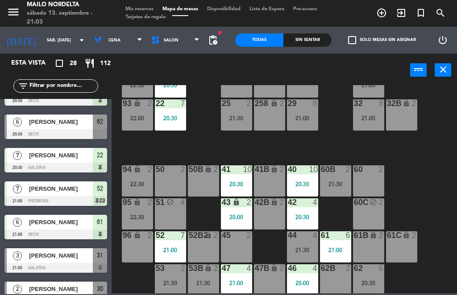
click at [308, 34] on div "Sin sentar" at bounding box center [307, 39] width 48 height 13
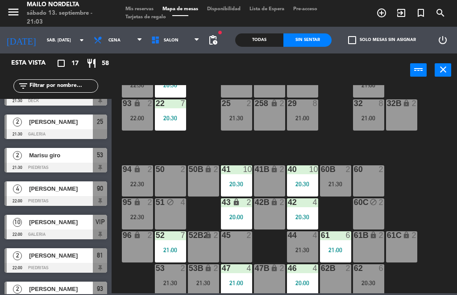
click at [255, 38] on div "Todas" at bounding box center [259, 39] width 48 height 13
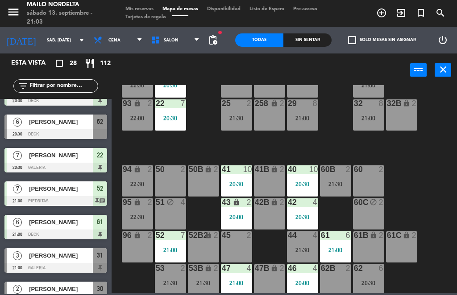
click at [308, 41] on div "Sin sentar" at bounding box center [307, 39] width 48 height 13
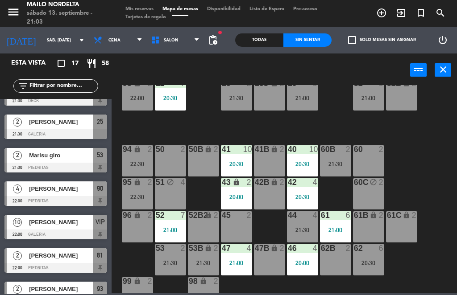
scroll to position [121, 62]
click at [341, 266] on div "62B 2" at bounding box center [335, 260] width 31 height 31
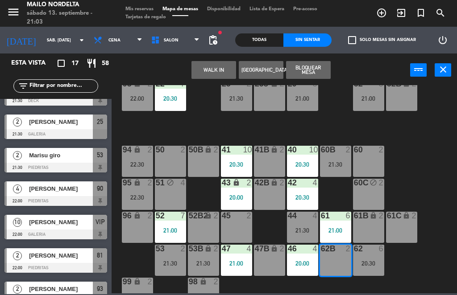
click at [312, 66] on button "Bloquear Mesa" at bounding box center [308, 70] width 45 height 18
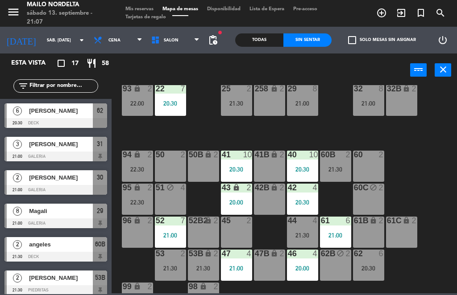
scroll to position [0, 0]
click at [74, 187] on div at bounding box center [55, 190] width 103 height 10
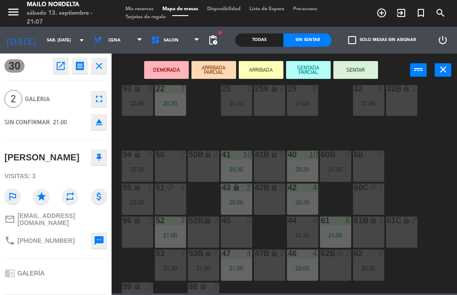
click at [363, 70] on button "SENTAR" at bounding box center [355, 70] width 45 height 18
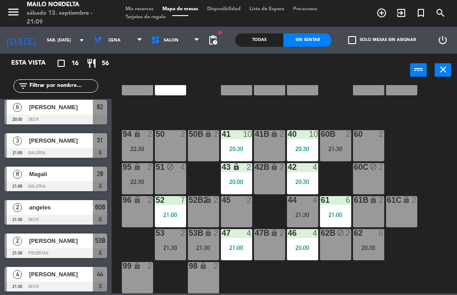
scroll to position [4, 0]
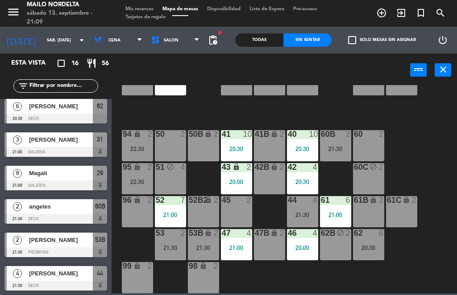
click at [39, 184] on div at bounding box center [55, 186] width 103 height 10
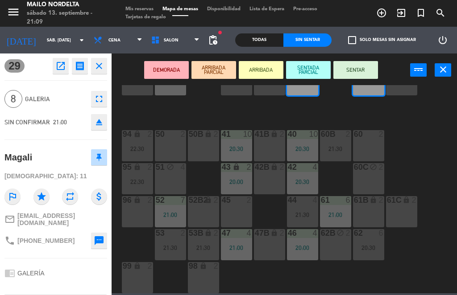
click at [353, 72] on button "SENTAR" at bounding box center [355, 70] width 45 height 18
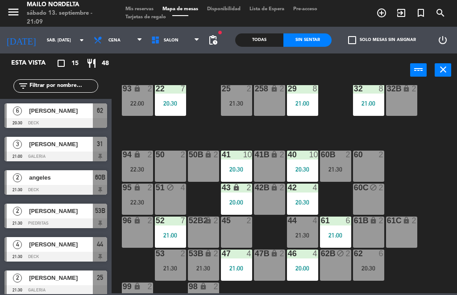
scroll to position [108, 62]
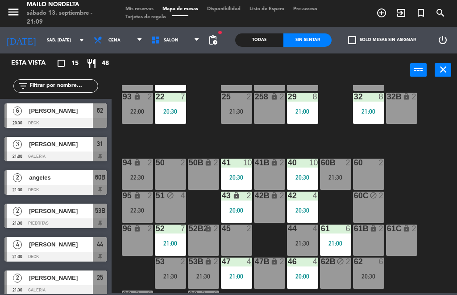
click at [170, 178] on div "50 2" at bounding box center [170, 174] width 31 height 31
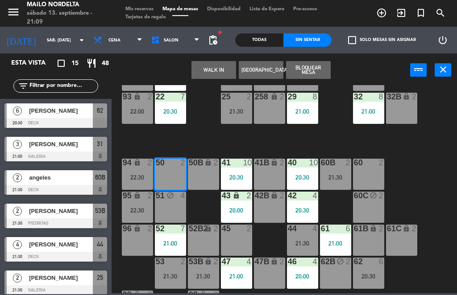
click at [318, 69] on button "Bloquear Mesa" at bounding box center [308, 70] width 45 height 18
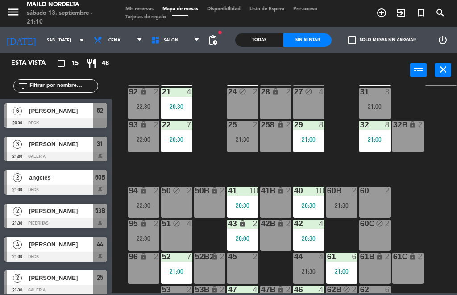
scroll to position [88, 55]
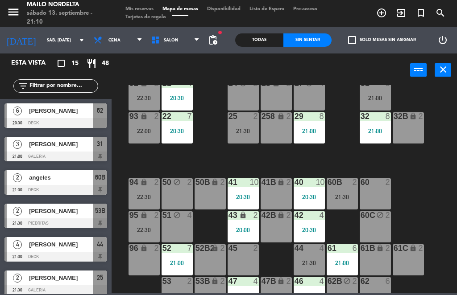
click at [72, 116] on div "[PERSON_NAME]" at bounding box center [60, 111] width 65 height 15
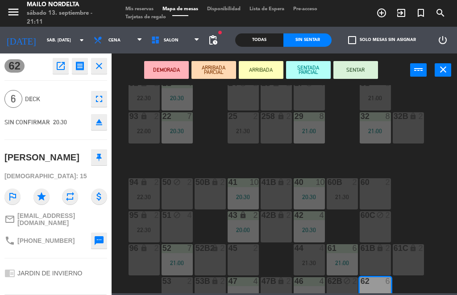
click at [61, 68] on icon "open_in_new" at bounding box center [60, 66] width 11 height 11
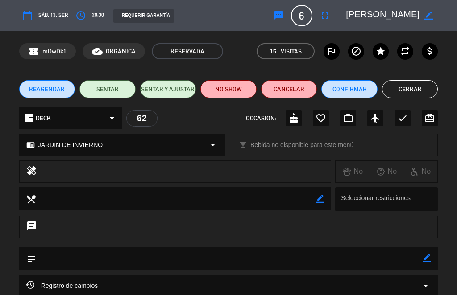
click at [237, 94] on button "NO SHOW" at bounding box center [228, 89] width 56 height 18
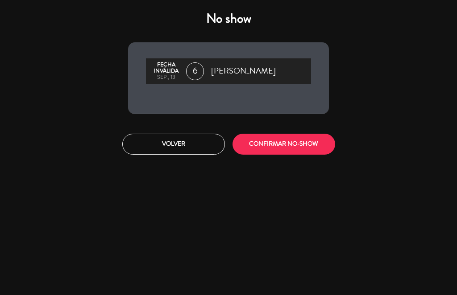
click at [300, 143] on button "CONFIRMAR NO-SHOW" at bounding box center [284, 144] width 103 height 21
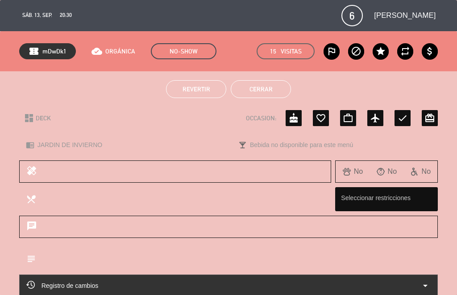
click at [268, 86] on button "Cerrar" at bounding box center [261, 89] width 60 height 18
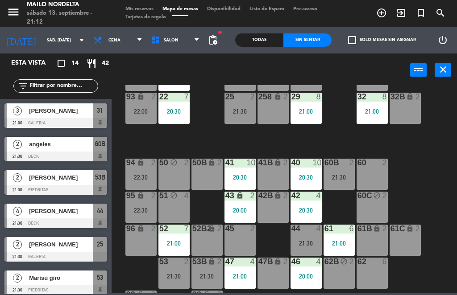
scroll to position [104, 58]
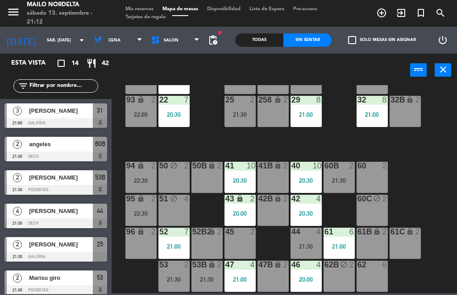
click at [234, 241] on div "45 2" at bounding box center [240, 243] width 31 height 31
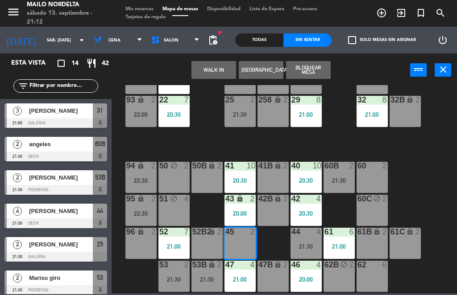
click at [319, 62] on button "Bloquear Mesa" at bounding box center [308, 70] width 45 height 18
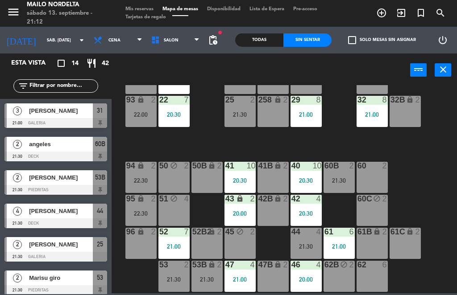
click at [314, 68] on div "power_input close" at bounding box center [261, 71] width 299 height 34
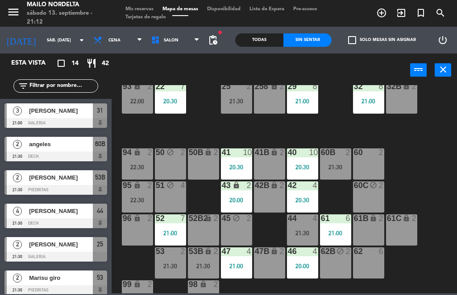
scroll to position [117, 62]
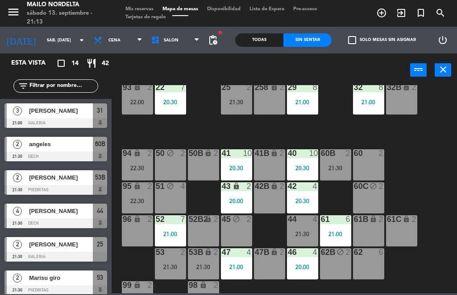
click at [70, 90] on input "text" at bounding box center [63, 86] width 69 height 10
click at [157, 72] on div "power_input close" at bounding box center [261, 71] width 299 height 34
click at [69, 118] on div "[PERSON_NAME]" at bounding box center [60, 111] width 65 height 15
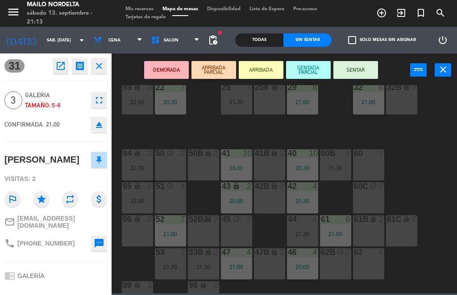
click at [353, 71] on button "SENTAR" at bounding box center [355, 70] width 45 height 18
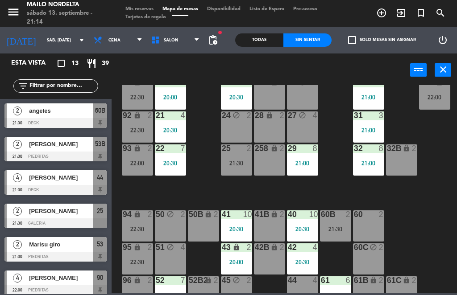
scroll to position [56, 62]
click at [309, 161] on div "21:00" at bounding box center [302, 163] width 31 height 6
click at [431, 212] on div "80 lock 2 90 lock 4 22:00 20 2 20:00 23 4 20:30 26 block 4 30 2 21:00 VIP lock …" at bounding box center [286, 189] width 341 height 208
click at [170, 283] on div at bounding box center [170, 280] width 15 height 8
click at [397, 219] on div "80 lock 2 90 lock 4 22:00 20 2 20:00 23 4 20:30 26 block 4 30 2 21:00 VIP lock …" at bounding box center [286, 189] width 341 height 208
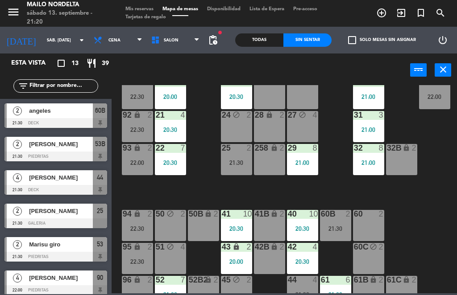
scroll to position [-1, 0]
click at [272, 39] on div "Todas" at bounding box center [259, 39] width 48 height 13
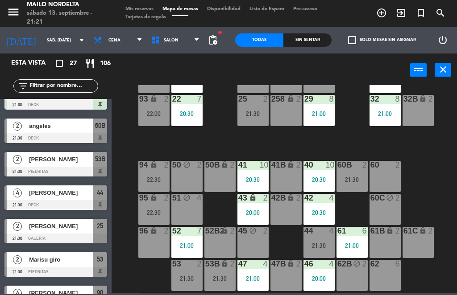
scroll to position [92, 47]
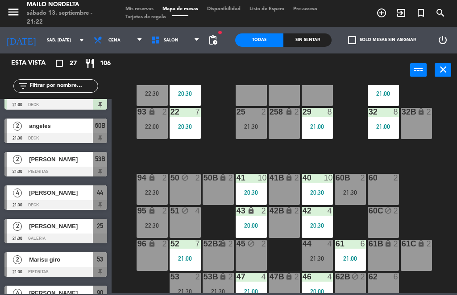
click at [44, 136] on div at bounding box center [55, 138] width 103 height 10
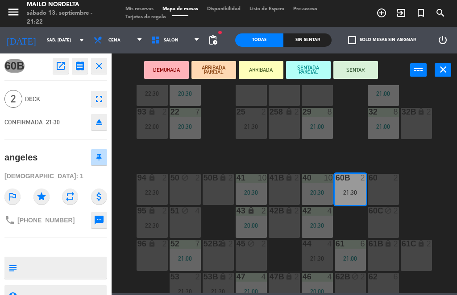
click at [342, 67] on button "SENTAR" at bounding box center [355, 70] width 45 height 18
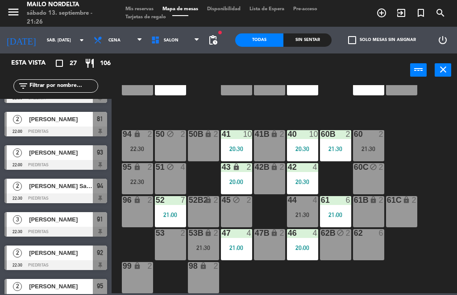
scroll to position [696, 0]
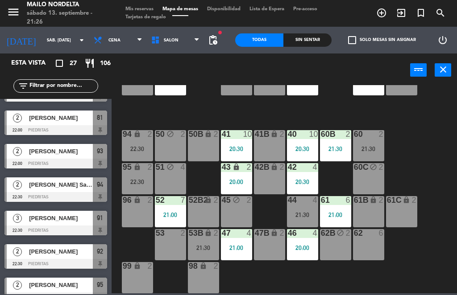
click at [44, 156] on div "[PERSON_NAME]" at bounding box center [60, 151] width 65 height 15
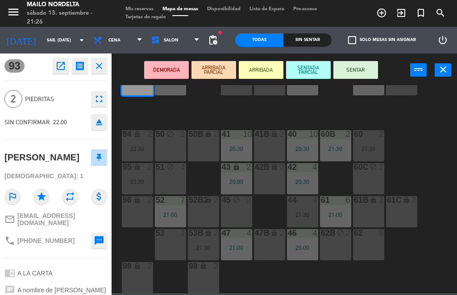
click at [358, 67] on button "SENTAR" at bounding box center [355, 70] width 45 height 18
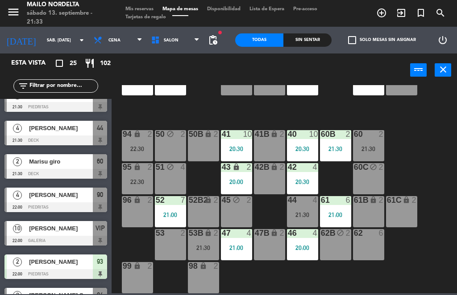
scroll to position [534, 0]
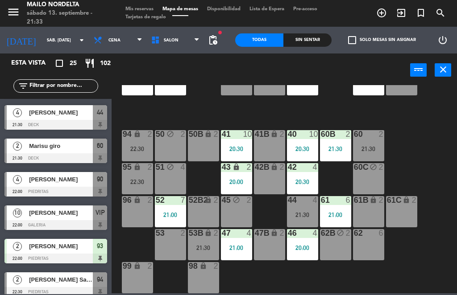
click at [78, 153] on div "Marisu giro" at bounding box center [60, 146] width 65 height 15
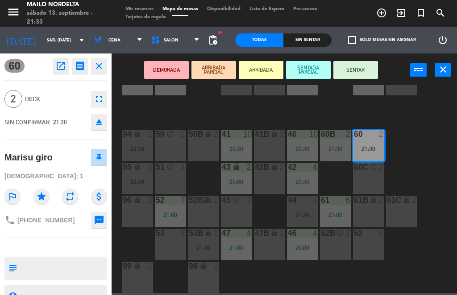
click at [371, 75] on button "SENTAR" at bounding box center [355, 70] width 45 height 18
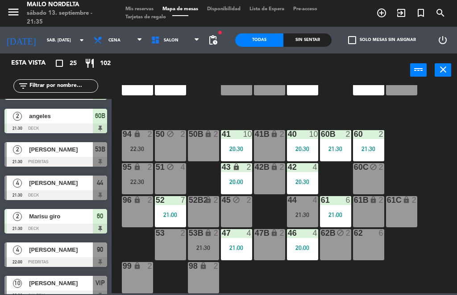
scroll to position [450, 0]
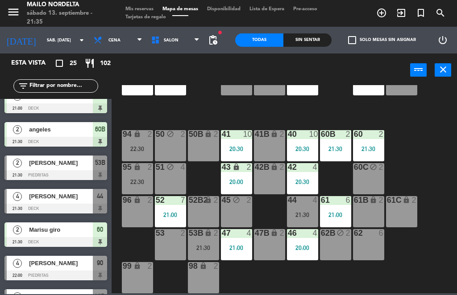
click at [35, 204] on div at bounding box center [55, 209] width 103 height 10
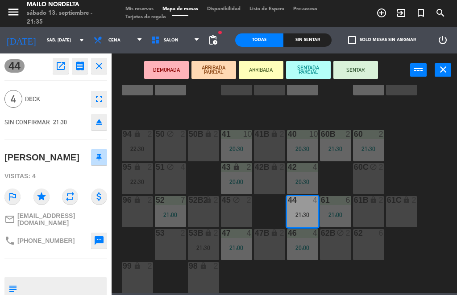
click at [362, 67] on button "SENTAR" at bounding box center [355, 70] width 45 height 18
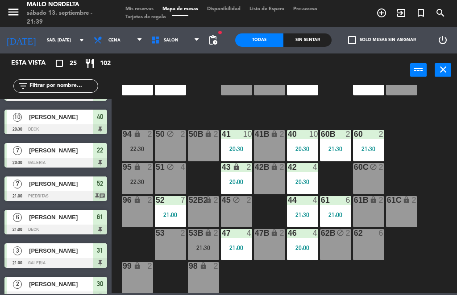
scroll to position [193, 0]
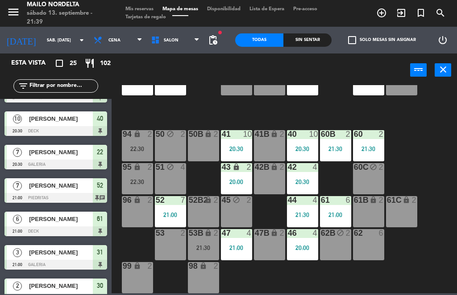
click at [205, 245] on div "21:30" at bounding box center [203, 248] width 31 height 6
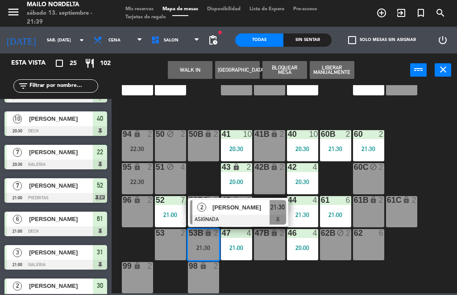
click at [429, 246] on div "80 lock 2 90 lock 4 22:00 20 2 20:00 23 4 20:30 26 block 4 30 2 21:00 VIP lock …" at bounding box center [286, 189] width 341 height 208
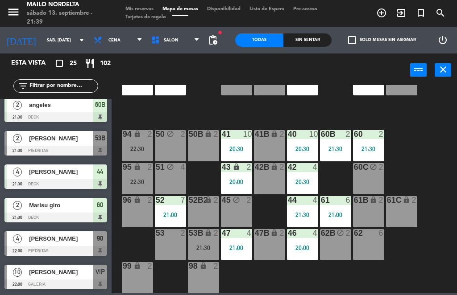
scroll to position [475, 0]
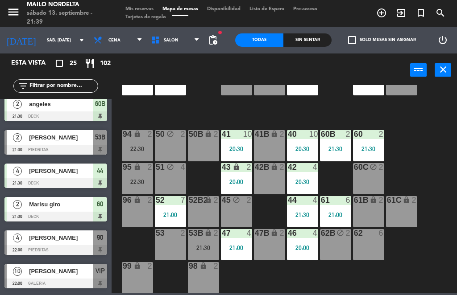
click at [318, 38] on div "Sin sentar" at bounding box center [307, 39] width 48 height 13
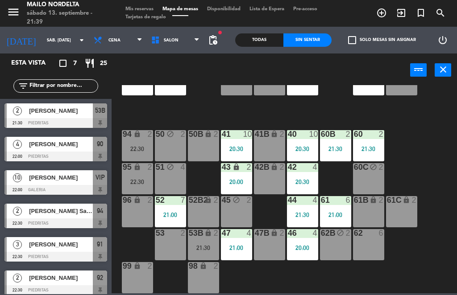
scroll to position [0, 0]
click at [54, 111] on span "[PERSON_NAME]" at bounding box center [61, 110] width 64 height 9
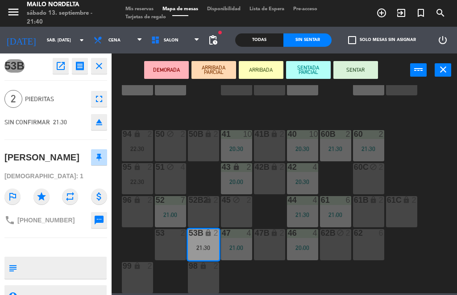
click at [365, 73] on button "SENTAR" at bounding box center [355, 70] width 45 height 18
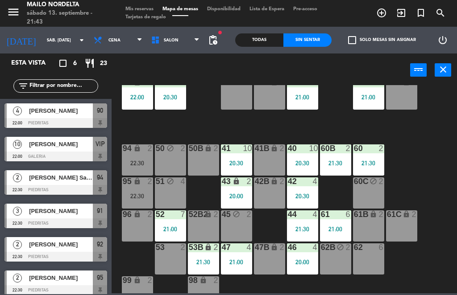
scroll to position [121, 62]
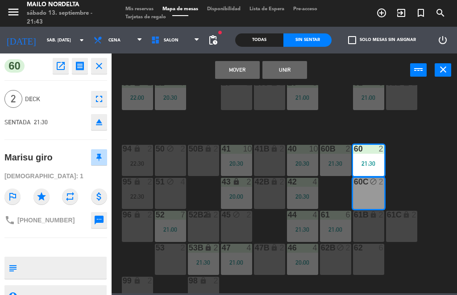
click at [240, 74] on button "Mover" at bounding box center [237, 70] width 45 height 18
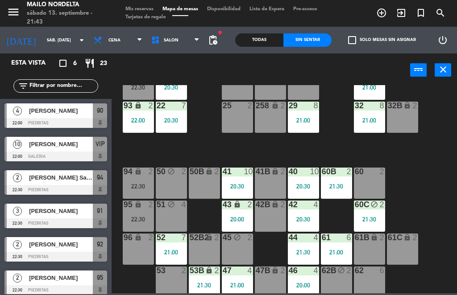
scroll to position [0, 0]
click at [69, 111] on span "[PERSON_NAME]" at bounding box center [61, 110] width 64 height 9
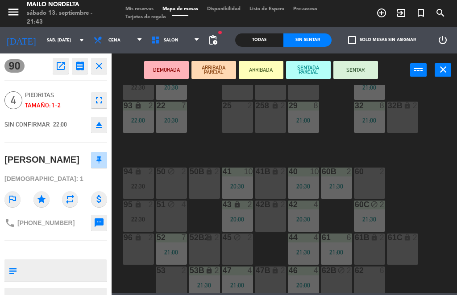
click at [362, 70] on button "SENTAR" at bounding box center [355, 70] width 45 height 18
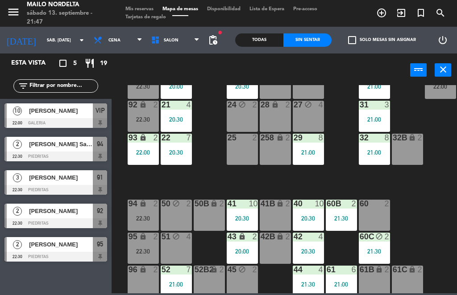
scroll to position [66, 57]
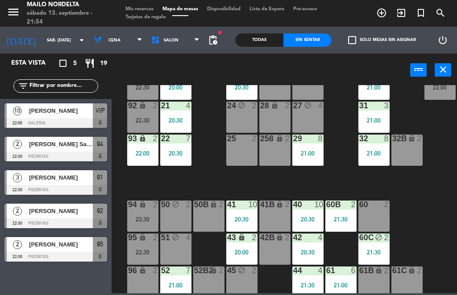
click at [49, 283] on div "Esta vista crop_square 5 restaurant 19 filter_list 10 Leandro 22:00 GALERIA VIP…" at bounding box center [56, 175] width 112 height 242
click at [55, 286] on div "Esta vista crop_square 5 restaurant 19 filter_list 10 Leandro 22:00 GALERIA VIP…" at bounding box center [56, 175] width 112 height 242
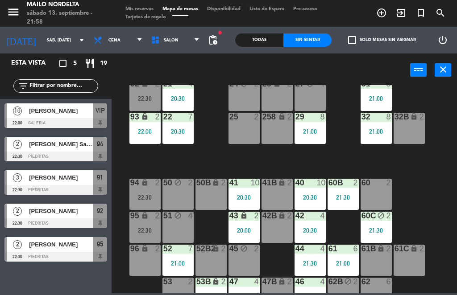
scroll to position [86, 54]
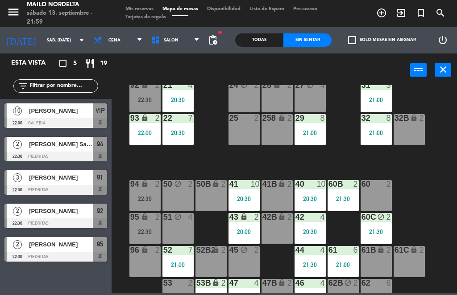
click at [28, 115] on div "10" at bounding box center [17, 111] width 21 height 15
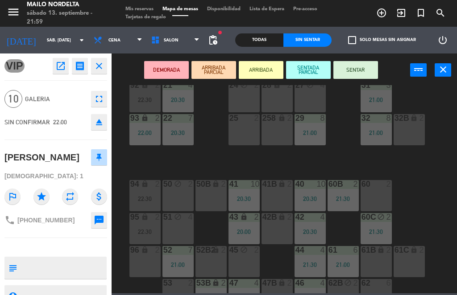
click at [353, 67] on button "SENTAR" at bounding box center [355, 70] width 45 height 18
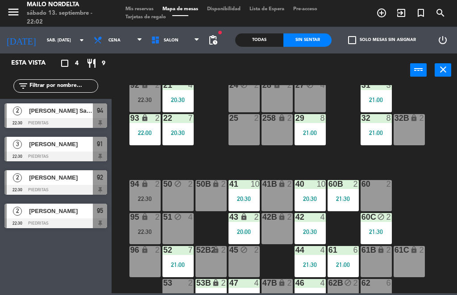
click at [33, 151] on div "[PERSON_NAME]" at bounding box center [60, 144] width 65 height 15
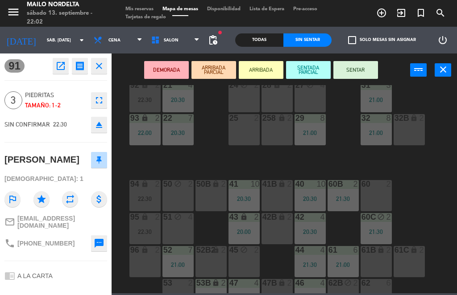
click at [356, 71] on button "SENTAR" at bounding box center [355, 70] width 45 height 18
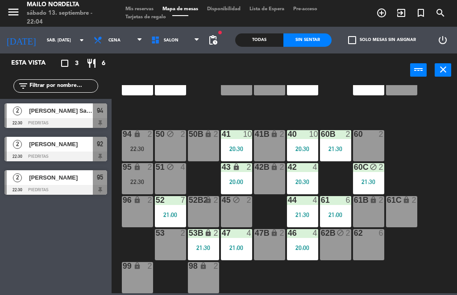
scroll to position [136, 62]
click at [277, 34] on div "Todas" at bounding box center [259, 39] width 48 height 13
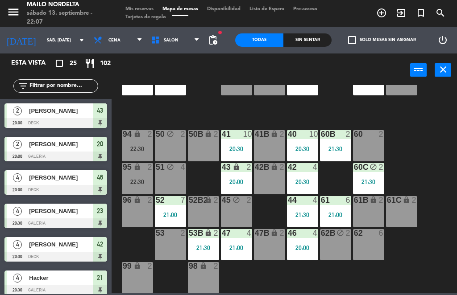
click at [67, 77] on div "filter_list" at bounding box center [56, 86] width 112 height 26
click at [33, 81] on input "text" at bounding box center [63, 86] width 69 height 10
click at [45, 89] on input "text" at bounding box center [63, 86] width 69 height 10
click at [39, 90] on input "text" at bounding box center [63, 86] width 69 height 10
click at [50, 88] on input "text" at bounding box center [63, 86] width 69 height 10
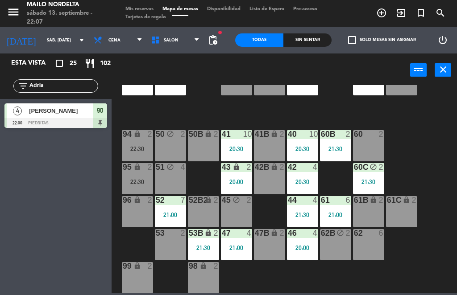
type input "Adria"
click at [32, 104] on div "[PERSON_NAME]" at bounding box center [60, 111] width 65 height 15
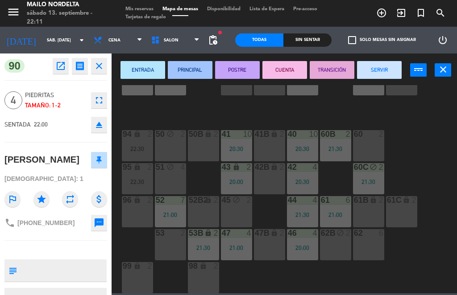
click at [104, 70] on button "close" at bounding box center [99, 66] width 16 height 16
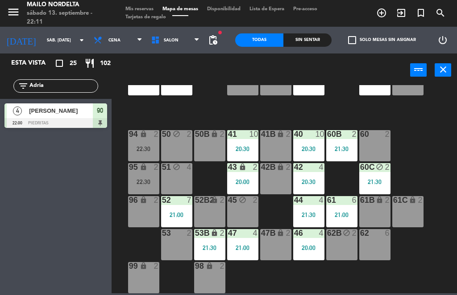
scroll to position [136, 56]
click at [47, 83] on input "Adria" at bounding box center [63, 86] width 69 height 10
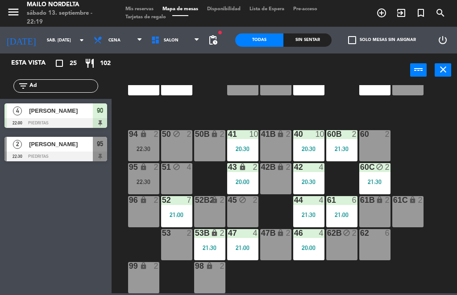
type input "A"
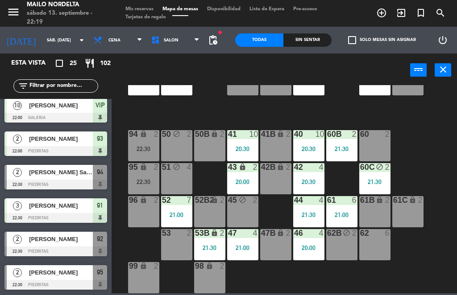
scroll to position [641, 0]
click at [35, 171] on span "[PERSON_NAME] Santa [PERSON_NAME]" at bounding box center [61, 172] width 64 height 9
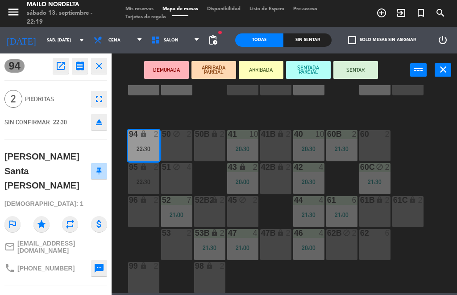
click at [363, 75] on button "SENTAR" at bounding box center [355, 70] width 45 height 18
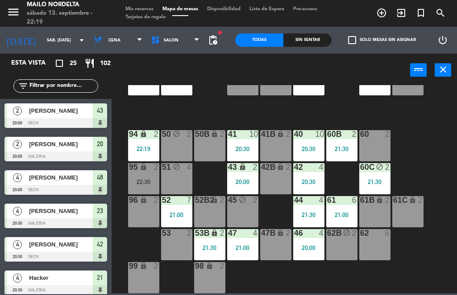
scroll to position [163, 0]
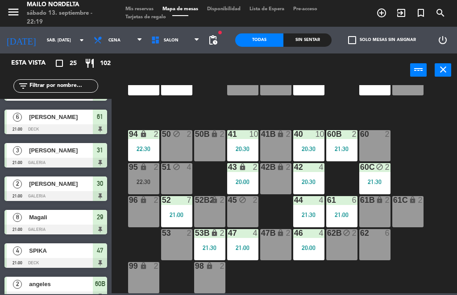
click at [317, 46] on div "Sin sentar" at bounding box center [307, 39] width 48 height 13
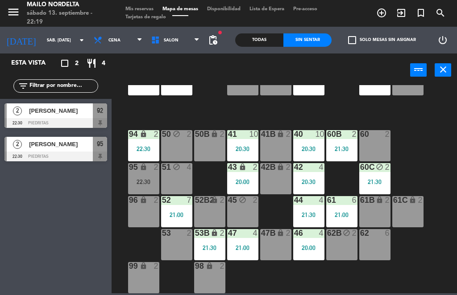
scroll to position [321, 0]
click at [268, 41] on div "Todas" at bounding box center [259, 39] width 48 height 13
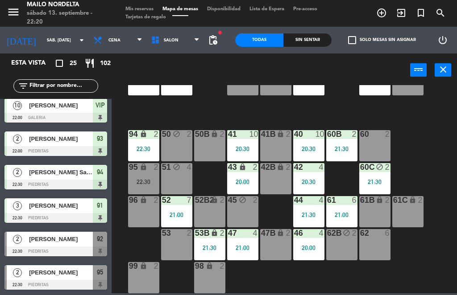
scroll to position [641, 0]
click at [302, 41] on div "Sin sentar" at bounding box center [307, 39] width 48 height 13
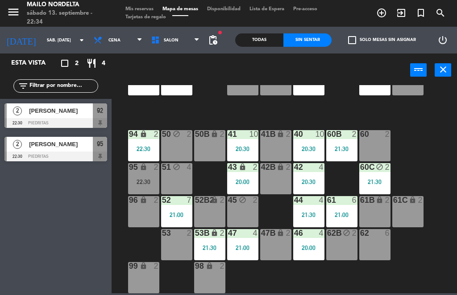
scroll to position [0, 0]
click at [25, 220] on div "Esta vista crop_square 2 restaurant 4 filter_list 2 [PERSON_NAME] 22:30 PIEDRIT…" at bounding box center [56, 175] width 112 height 242
click at [38, 117] on div "[PERSON_NAME]" at bounding box center [60, 111] width 65 height 15
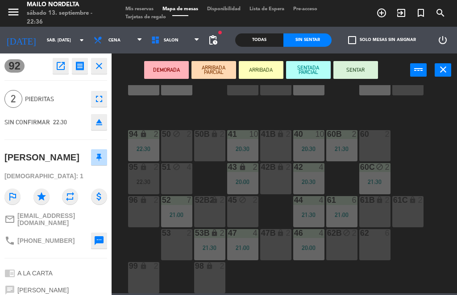
click at [350, 68] on button "SENTAR" at bounding box center [355, 70] width 45 height 18
